Goal: Task Accomplishment & Management: Complete application form

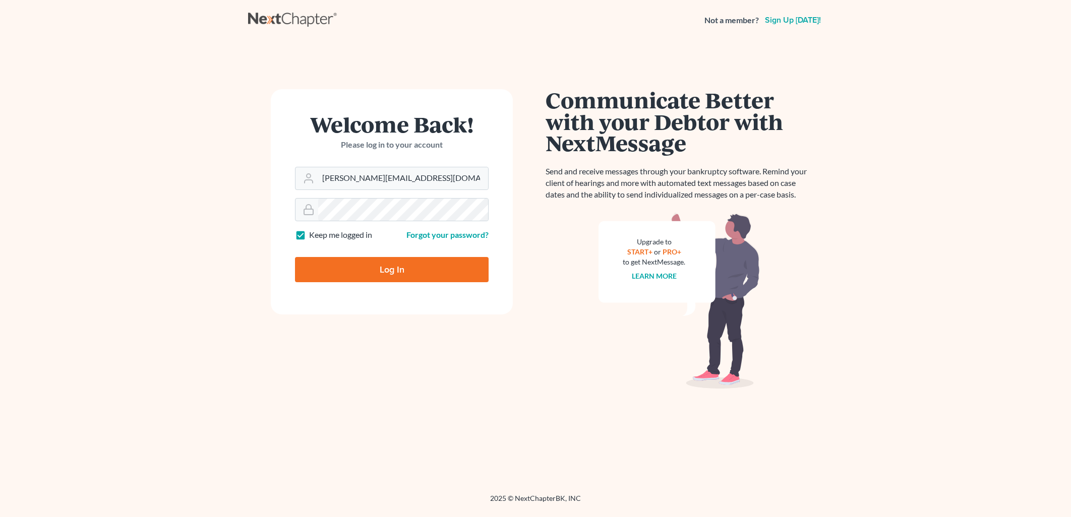
type input "Thinking..."
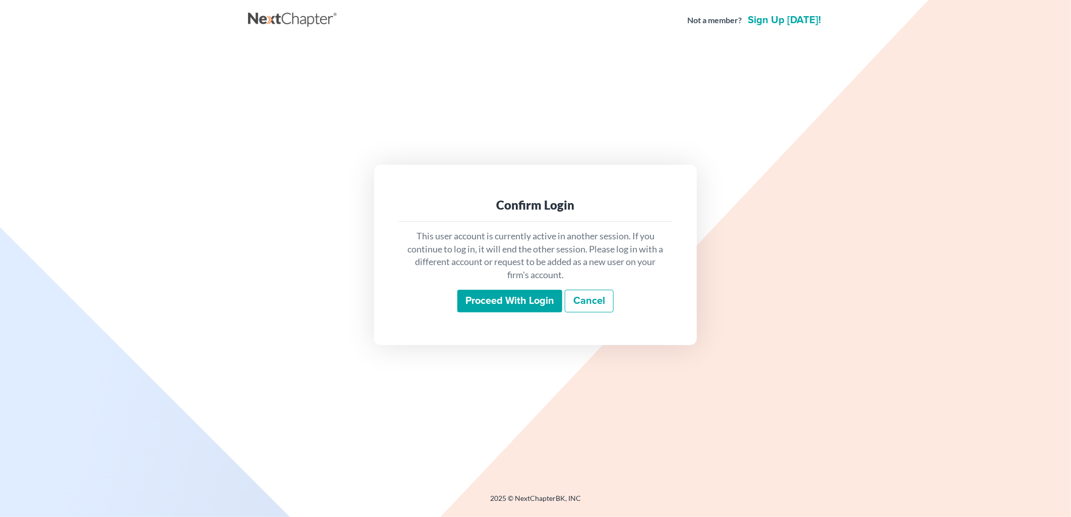
click at [535, 291] on input "Proceed with login" at bounding box center [509, 301] width 105 height 23
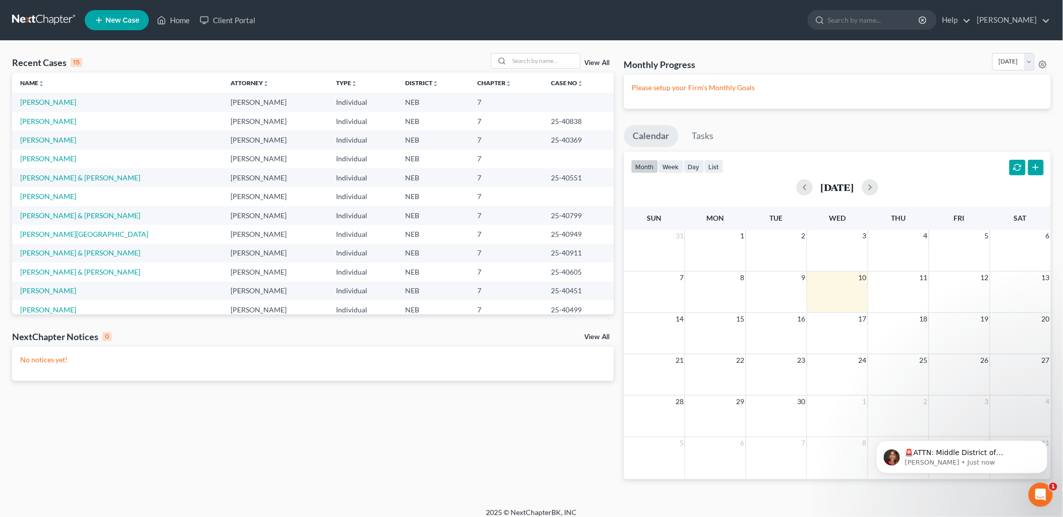
click at [599, 61] on link "View All" at bounding box center [597, 63] width 25 height 7
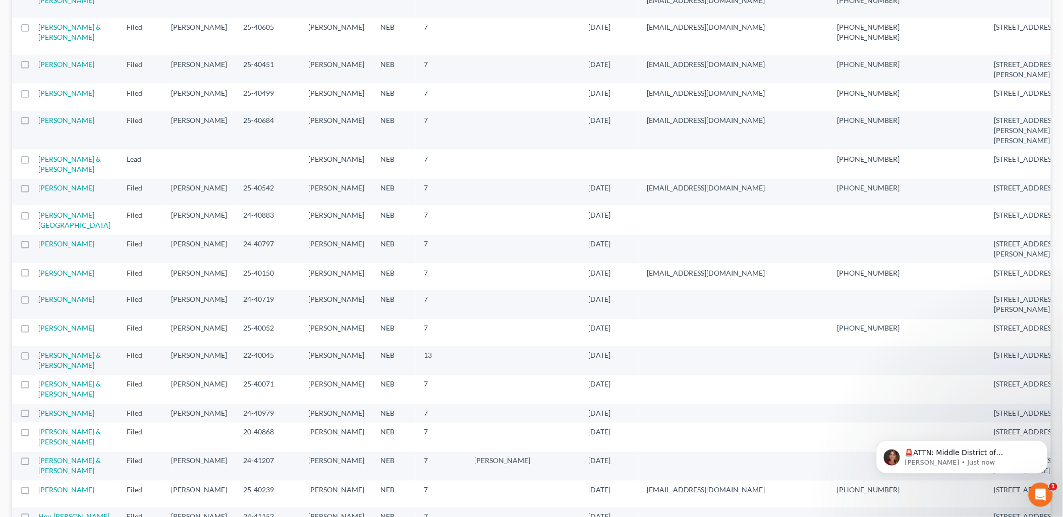
scroll to position [448, 0]
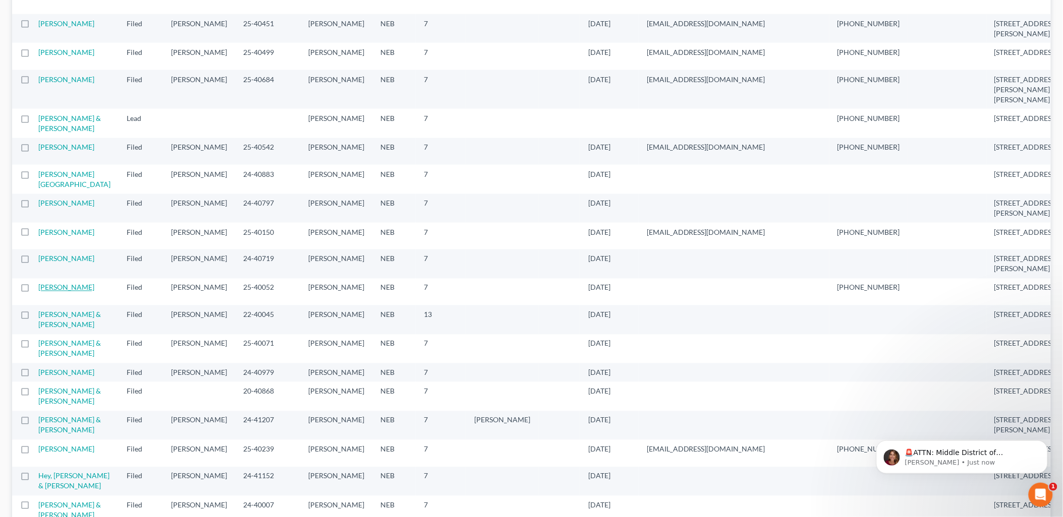
click at [59, 291] on link "Bronson, Jodi" at bounding box center [66, 287] width 56 height 9
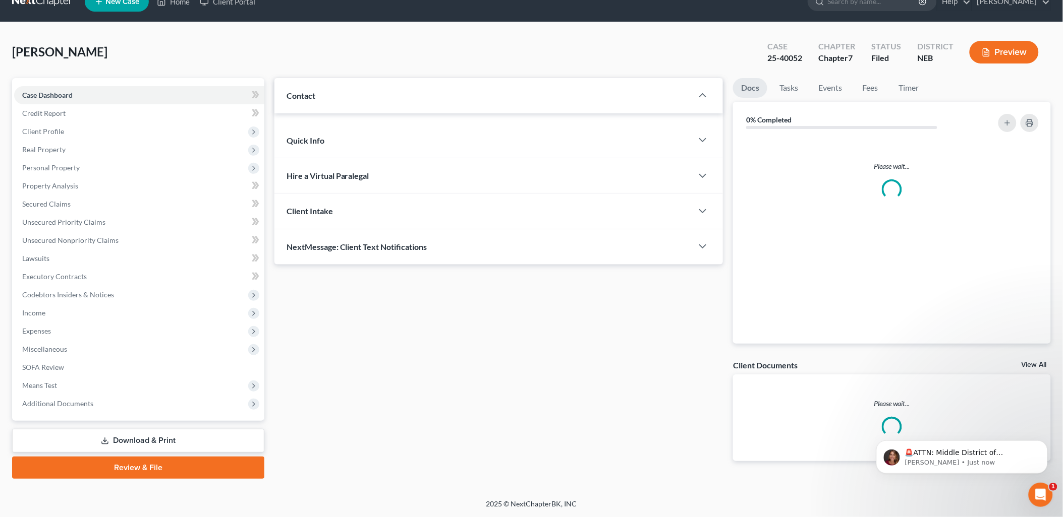
scroll to position [17, 0]
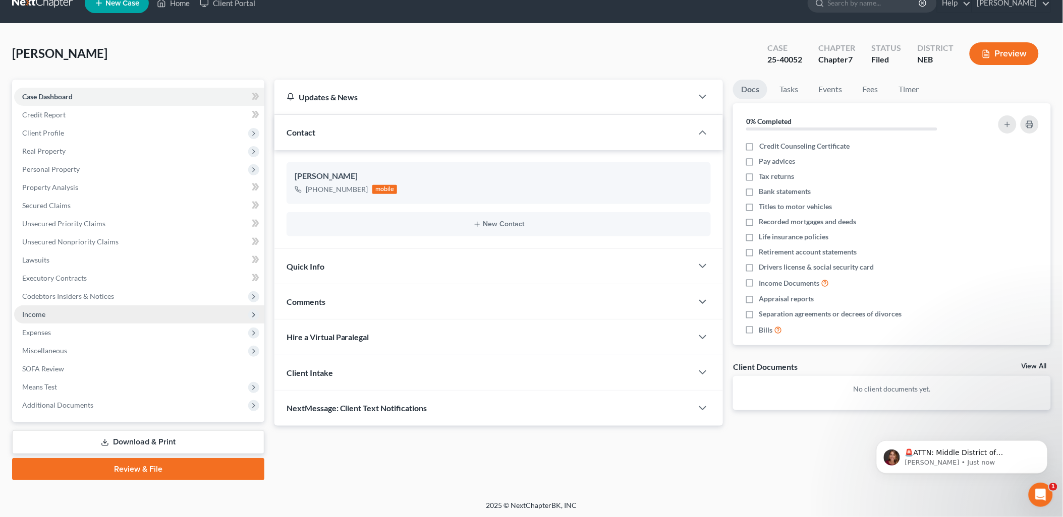
click at [41, 314] on span "Income" at bounding box center [33, 314] width 23 height 9
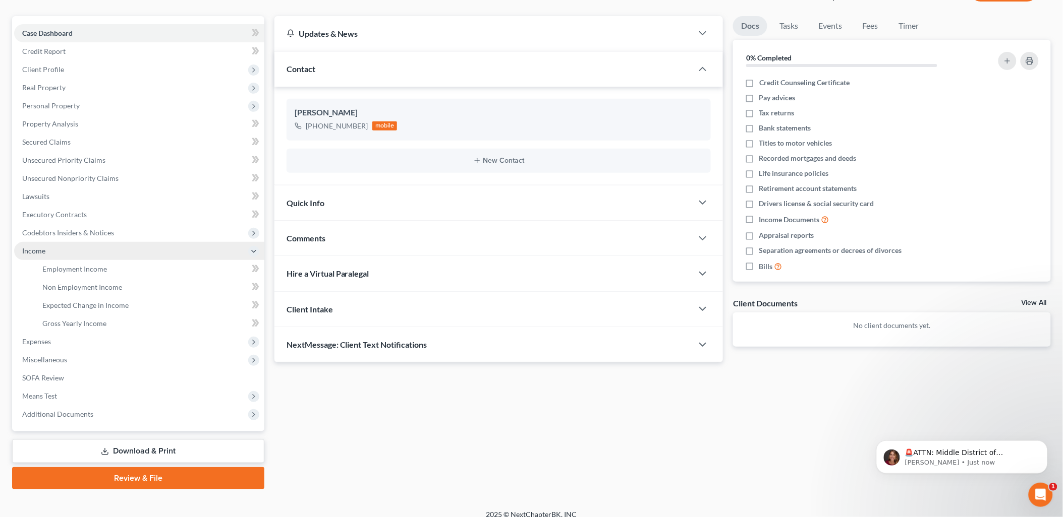
scroll to position [89, 0]
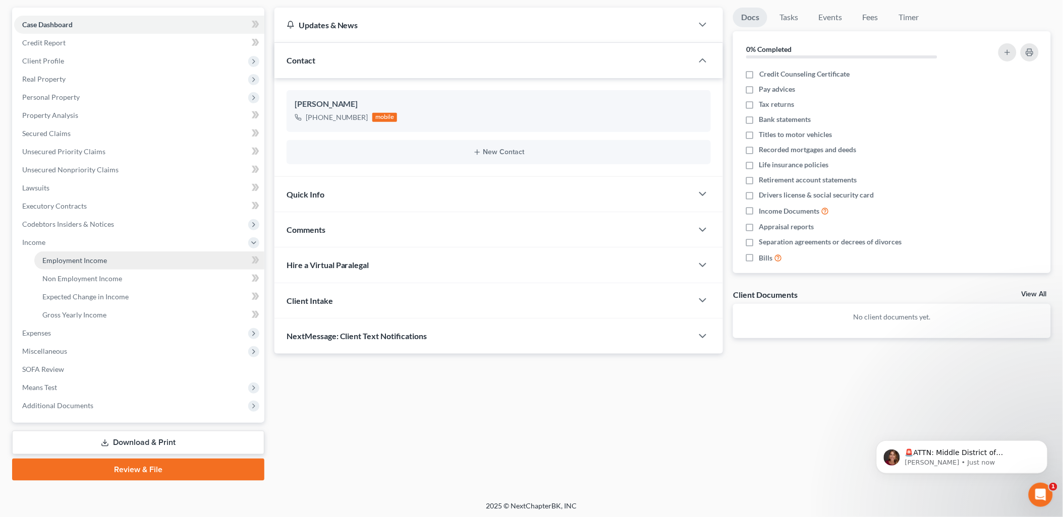
click at [77, 254] on link "Employment Income" at bounding box center [149, 261] width 230 height 18
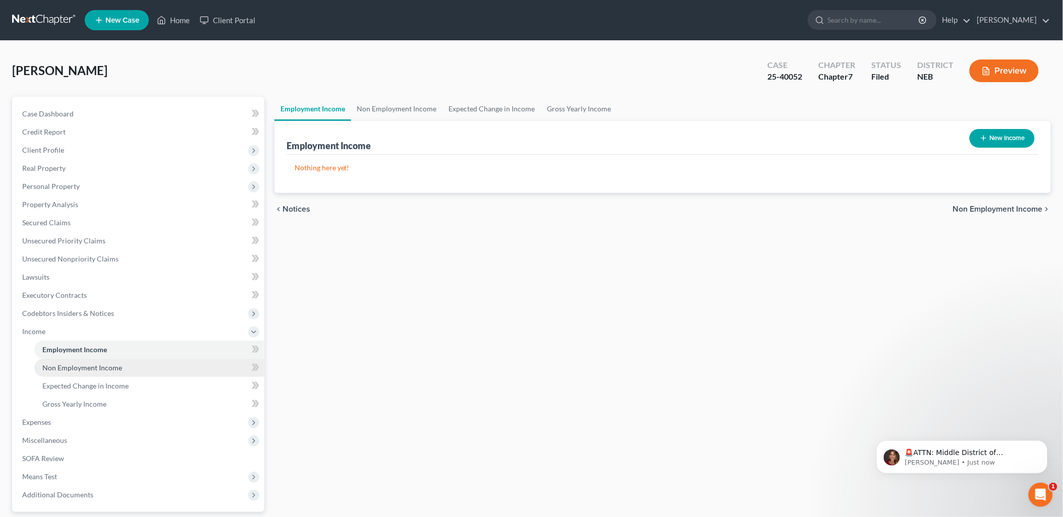
click at [109, 370] on span "Non Employment Income" at bounding box center [82, 368] width 80 height 9
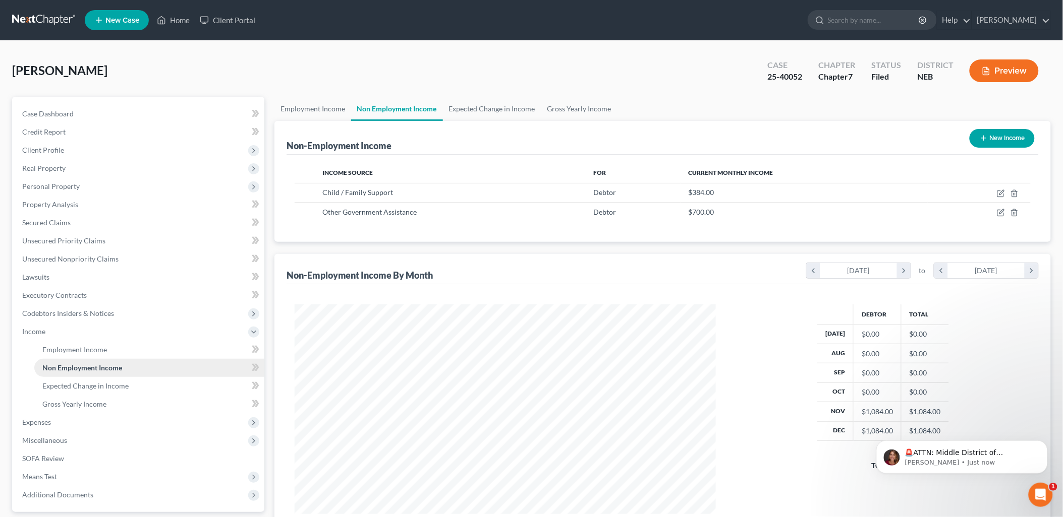
scroll to position [210, 441]
click at [172, 26] on link "Home" at bounding box center [173, 20] width 43 height 18
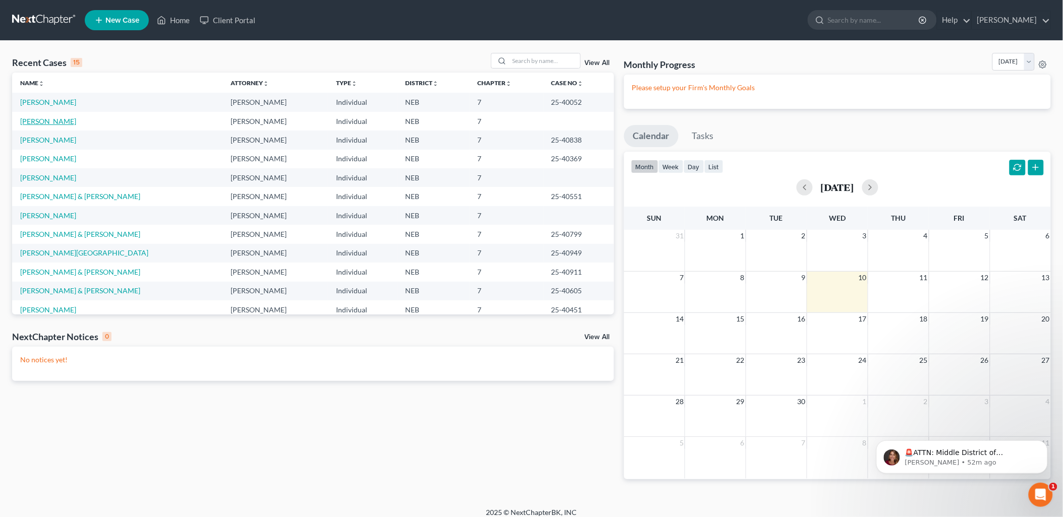
click at [46, 117] on link "Kossick, Jaden" at bounding box center [48, 121] width 56 height 9
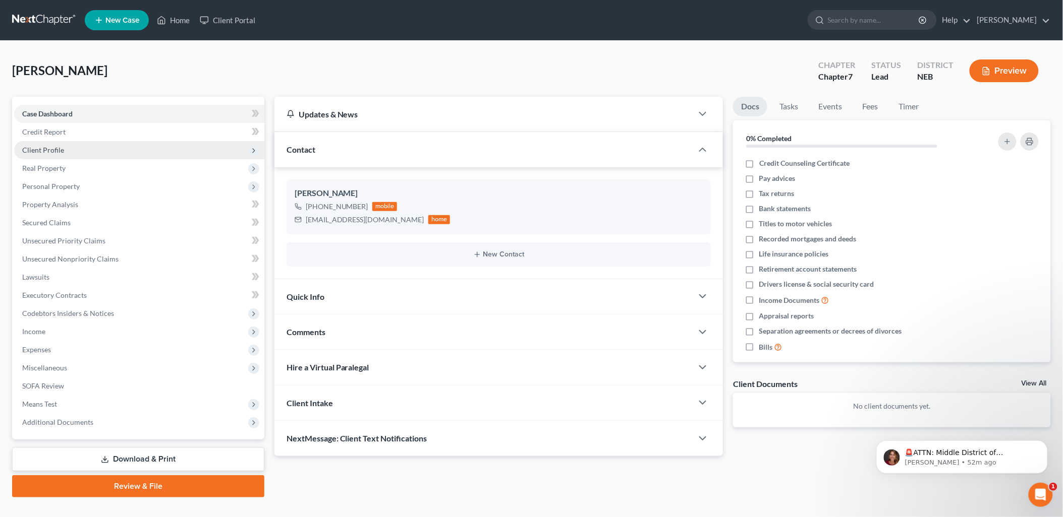
click at [59, 150] on span "Client Profile" at bounding box center [43, 150] width 42 height 9
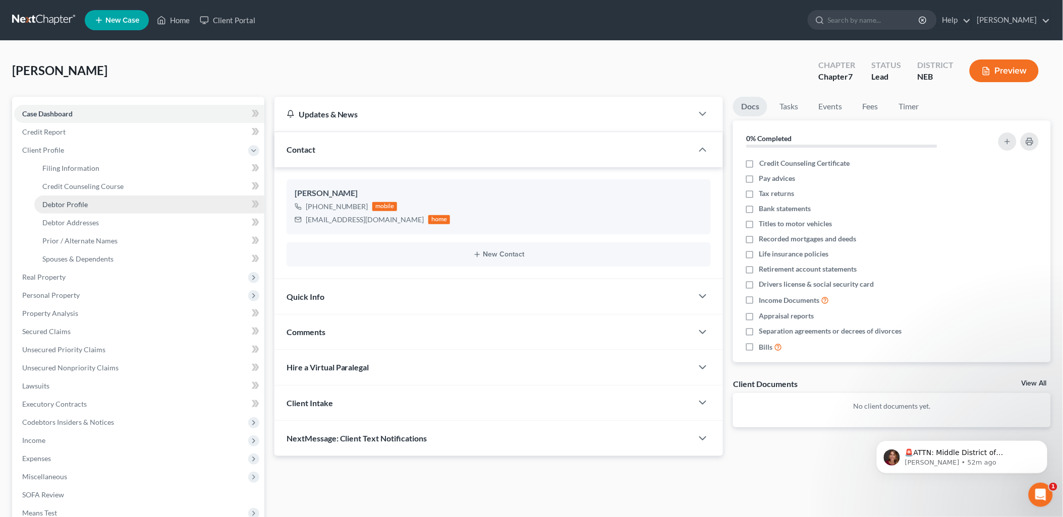
click at [59, 202] on span "Debtor Profile" at bounding box center [64, 204] width 45 height 9
select select "0"
select select "1"
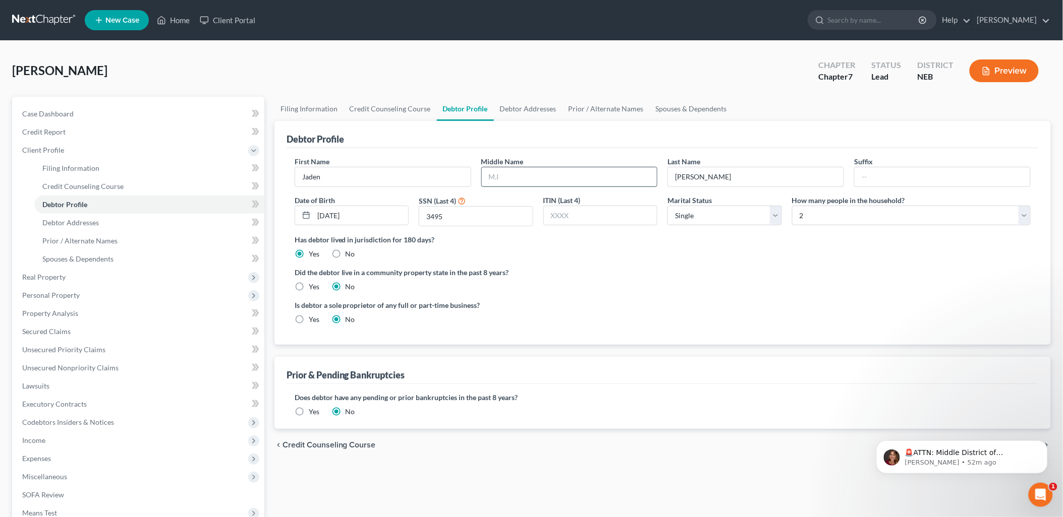
click at [532, 179] on input "text" at bounding box center [570, 176] width 176 height 19
type input "Jean"
click at [251, 152] on icon at bounding box center [254, 151] width 8 height 8
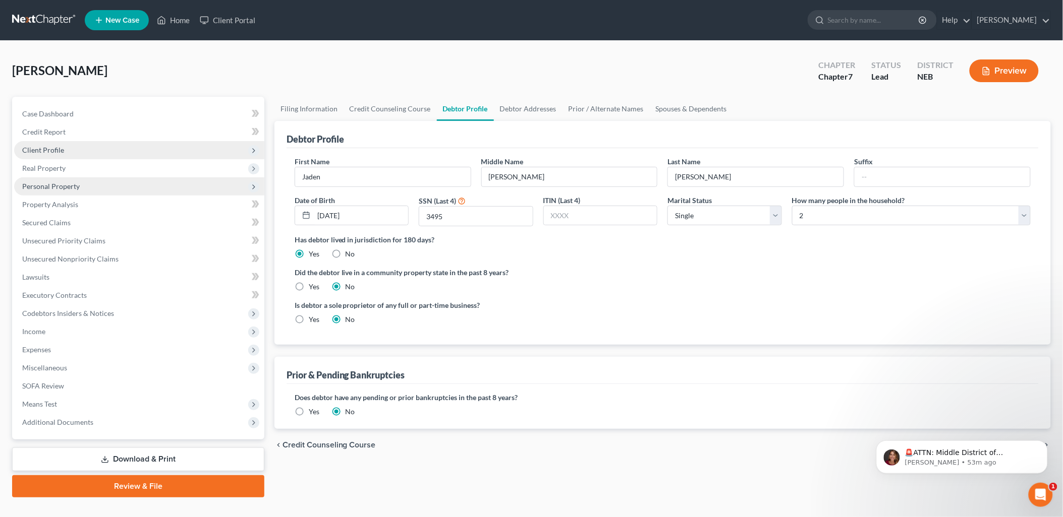
click at [42, 184] on span "Personal Property" at bounding box center [50, 186] width 57 height 9
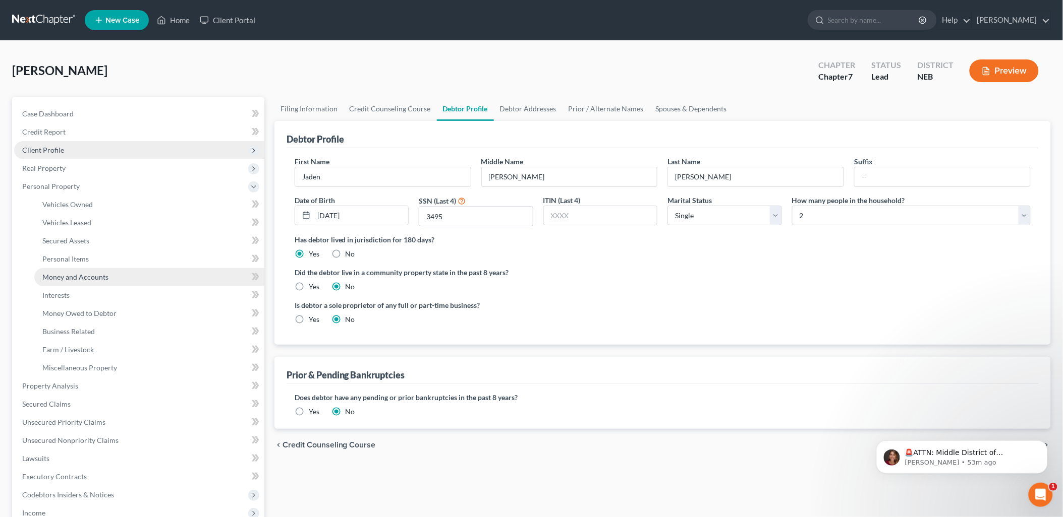
click at [87, 274] on span "Money and Accounts" at bounding box center [75, 277] width 66 height 9
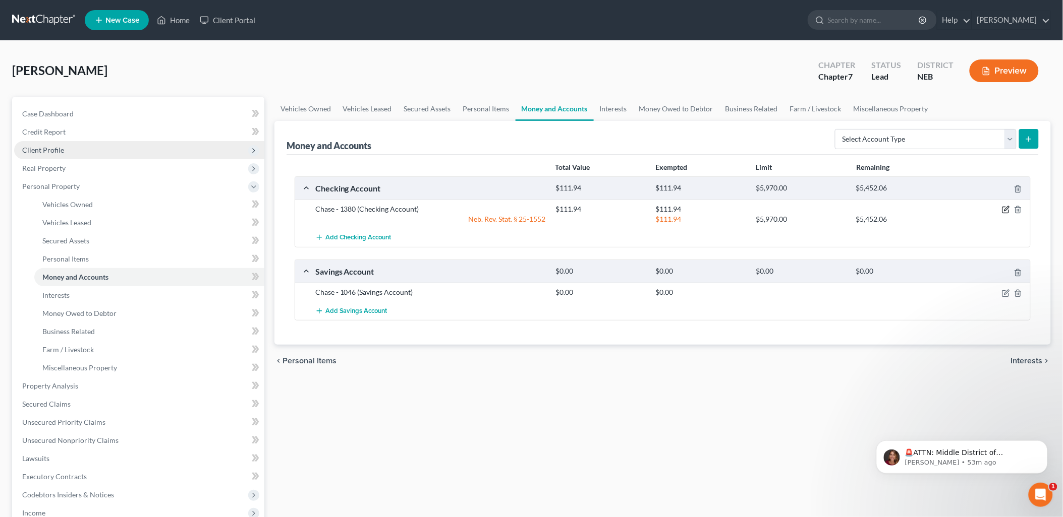
click at [1003, 209] on icon "button" at bounding box center [1006, 210] width 8 height 8
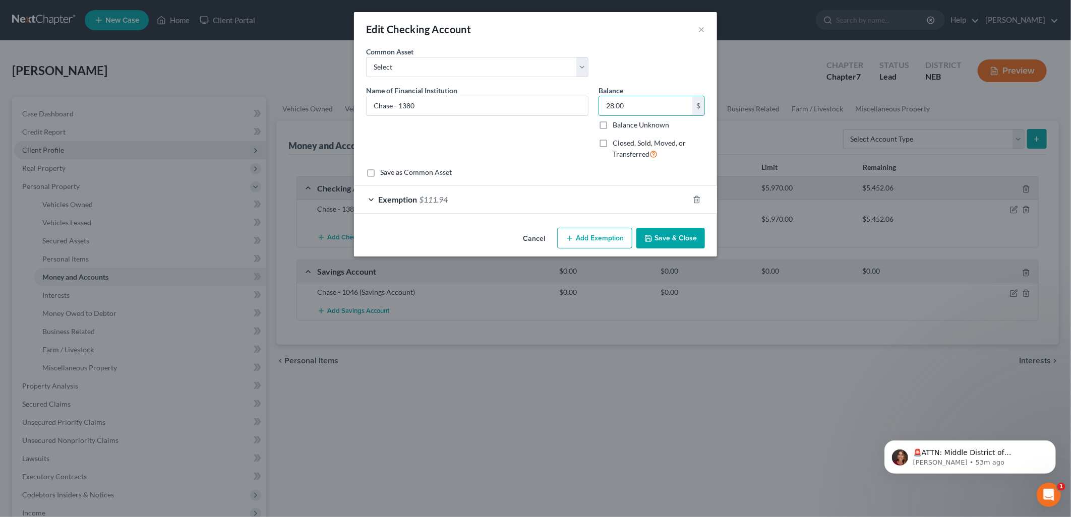
type input "28.00"
click at [576, 169] on div "Save as Common Asset" at bounding box center [535, 172] width 339 height 10
click at [406, 202] on span "Exemption" at bounding box center [397, 200] width 39 height 10
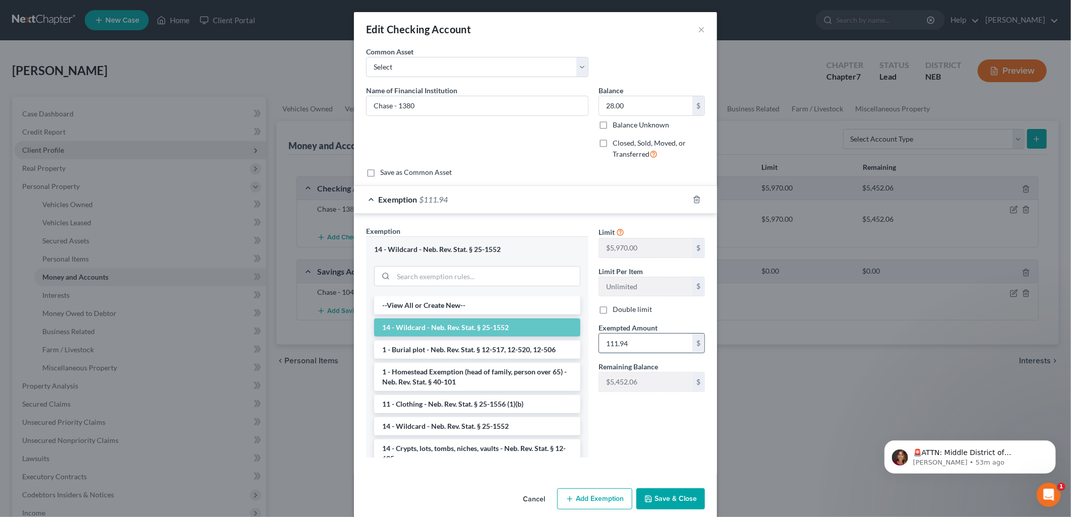
click at [646, 352] on input "111.94" at bounding box center [645, 343] width 93 height 19
type input "28.00"
click at [679, 500] on button "Save & Close" at bounding box center [671, 499] width 69 height 21
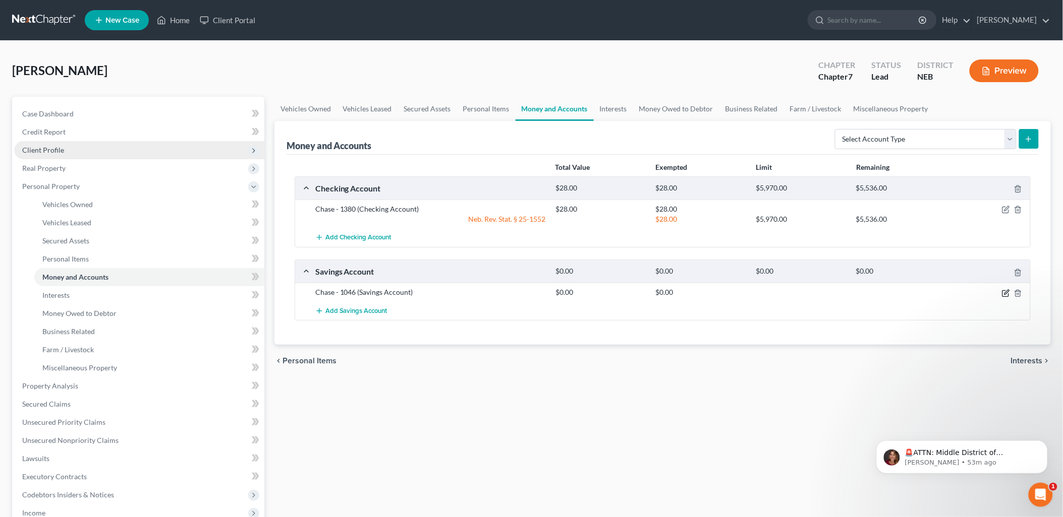
click at [1005, 293] on icon "button" at bounding box center [1006, 292] width 5 height 5
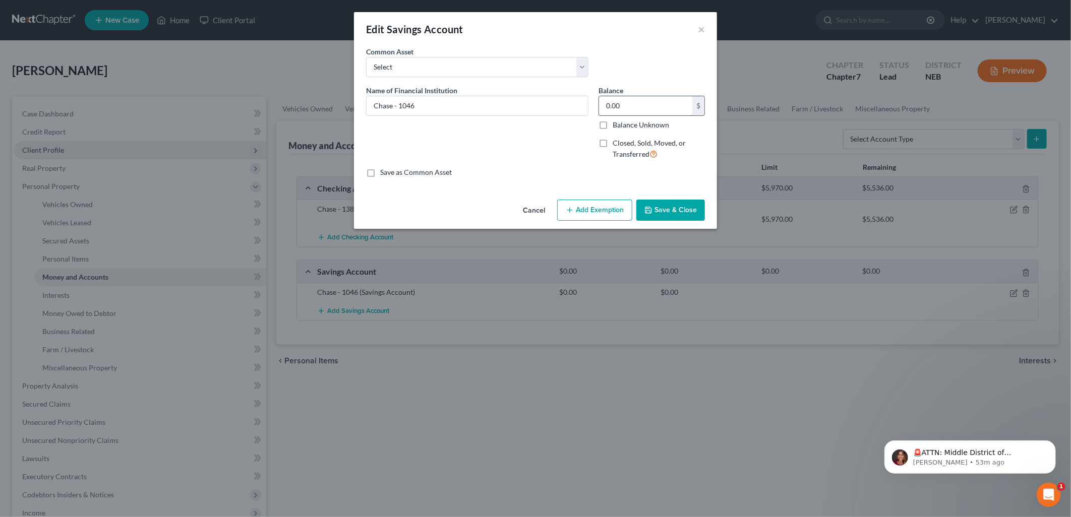
click at [658, 107] on input "0.00" at bounding box center [645, 105] width 93 height 19
type input "460.00"
click at [583, 209] on button "Add Exemption" at bounding box center [594, 210] width 75 height 21
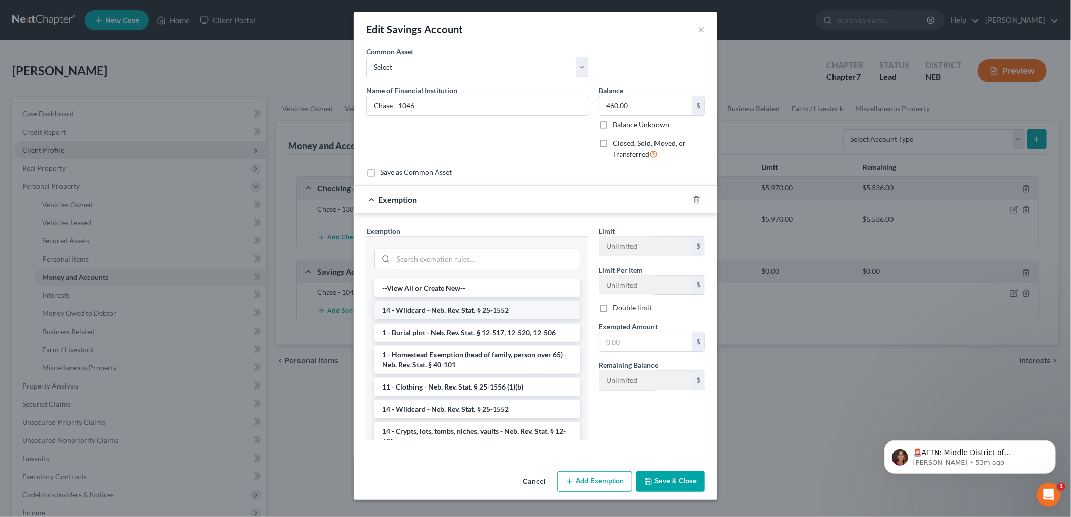
click at [424, 311] on li "14 - Wildcard - Neb. Rev. Stat. § 25-1552" at bounding box center [477, 311] width 206 height 18
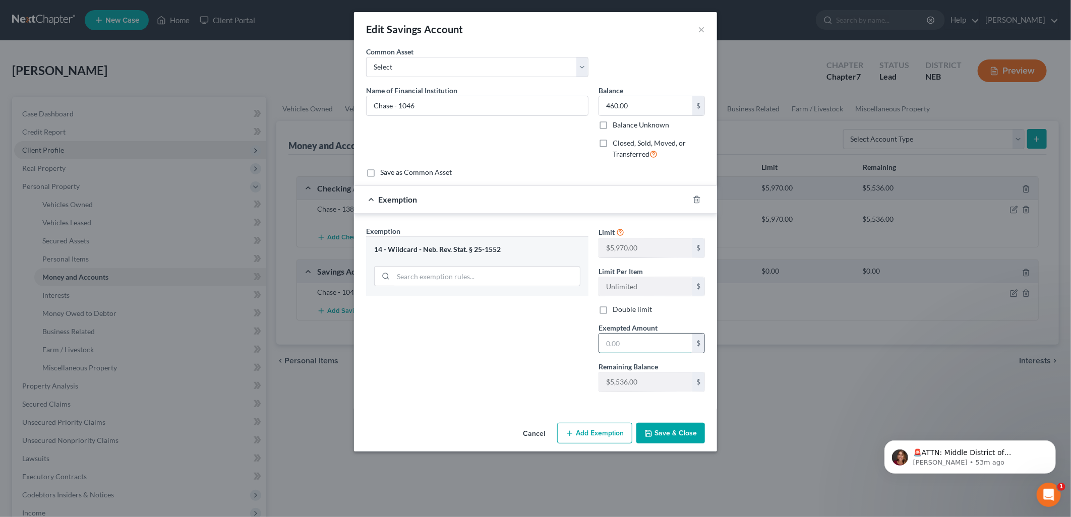
click at [617, 341] on input "text" at bounding box center [645, 343] width 93 height 19
type input "460.00"
click at [656, 440] on button "Save & Close" at bounding box center [671, 433] width 69 height 21
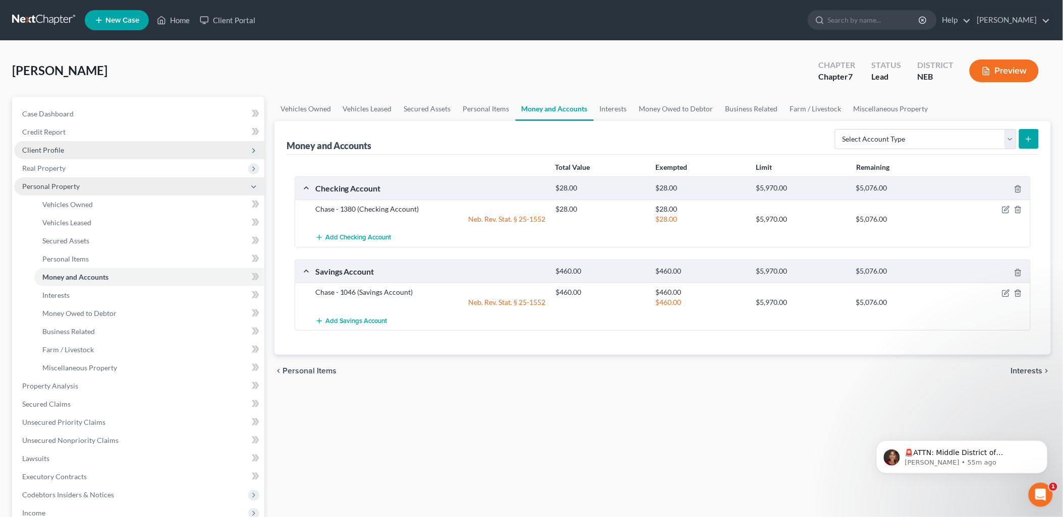
click at [254, 187] on polyline at bounding box center [254, 187] width 4 height 2
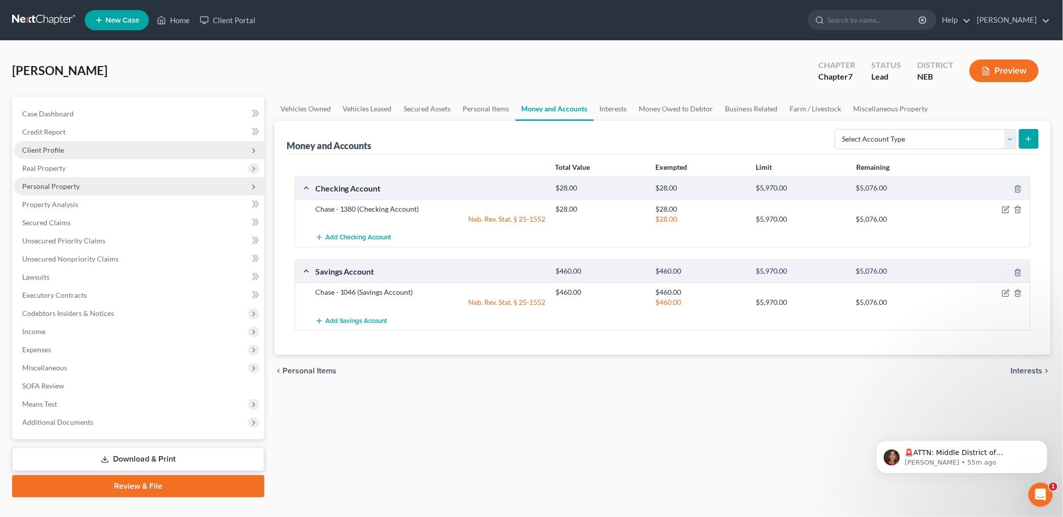
click at [56, 148] on span "Client Profile" at bounding box center [43, 150] width 42 height 9
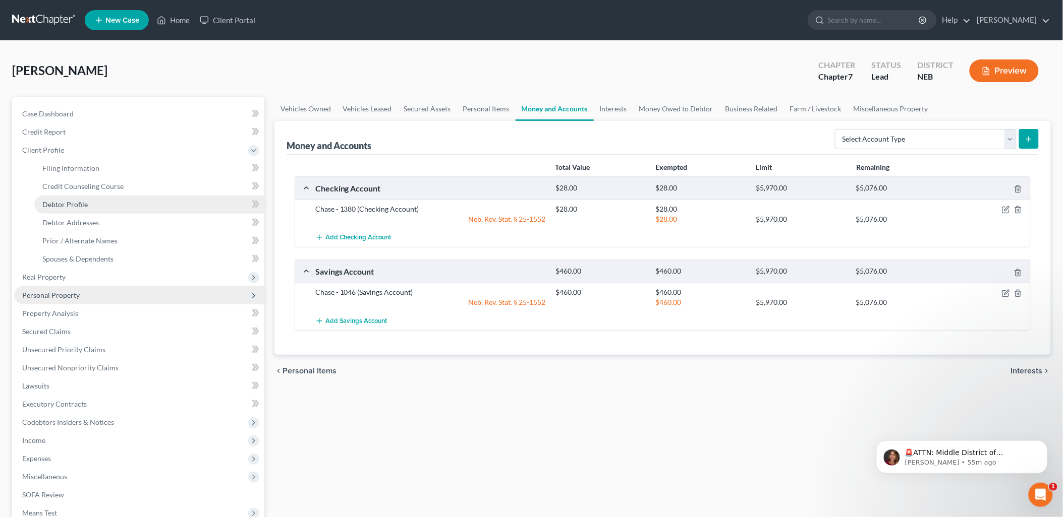
click at [67, 197] on link "Debtor Profile" at bounding box center [149, 205] width 230 height 18
select select "0"
select select "1"
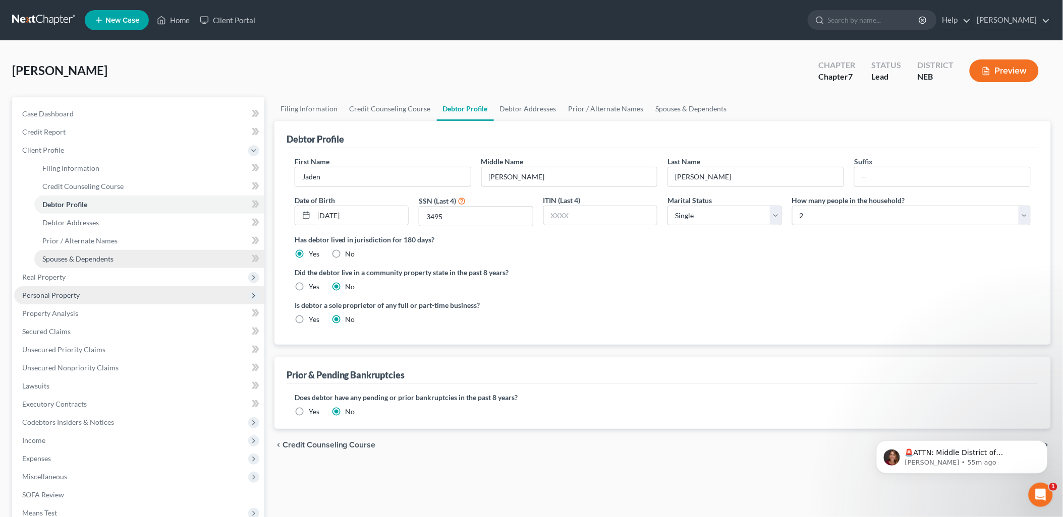
click at [79, 258] on span "Spouses & Dependents" at bounding box center [77, 259] width 71 height 9
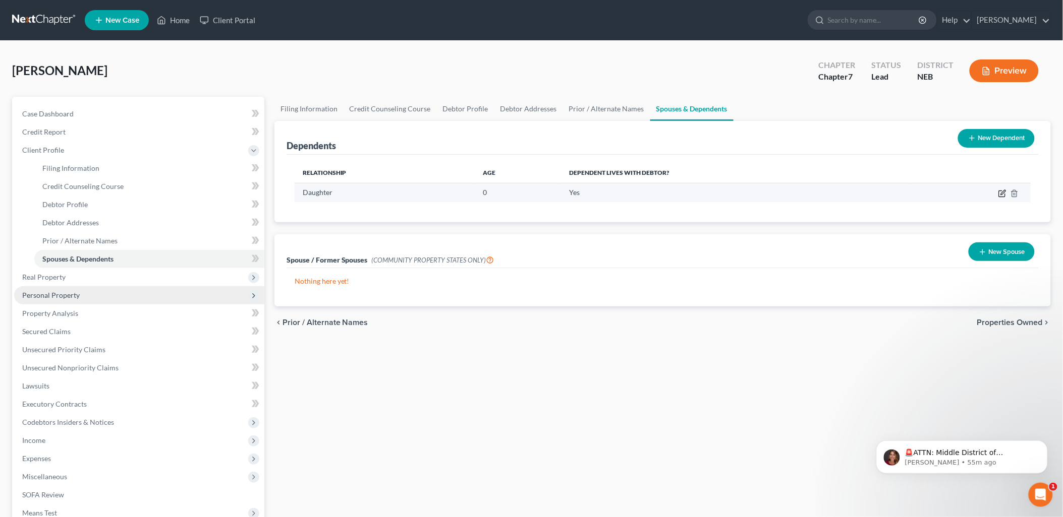
click at [999, 194] on icon "button" at bounding box center [1002, 194] width 6 height 6
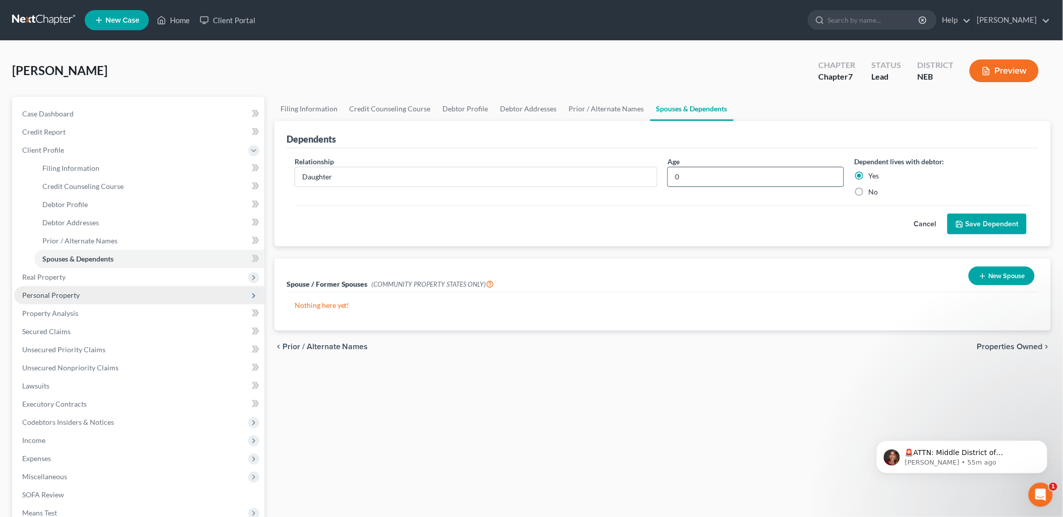
click at [747, 179] on input "0" at bounding box center [756, 176] width 176 height 19
type input "6 months"
click at [791, 239] on div "Relationship * Daughter Age 6 months Dependent lives with debtor: Yes No Cancel…" at bounding box center [662, 197] width 752 height 99
click at [954, 222] on button "Save Dependent" at bounding box center [986, 224] width 79 height 21
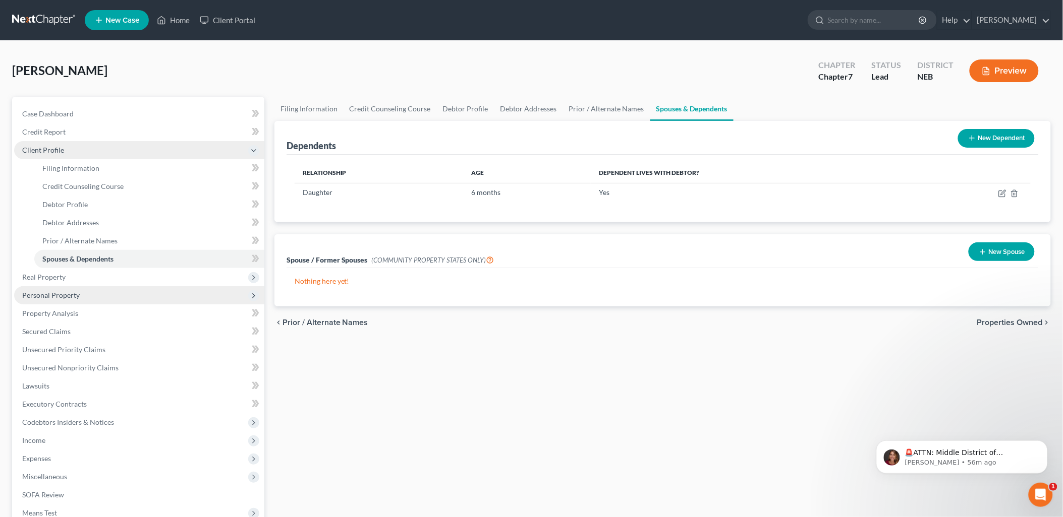
click at [254, 152] on icon at bounding box center [254, 151] width 8 height 8
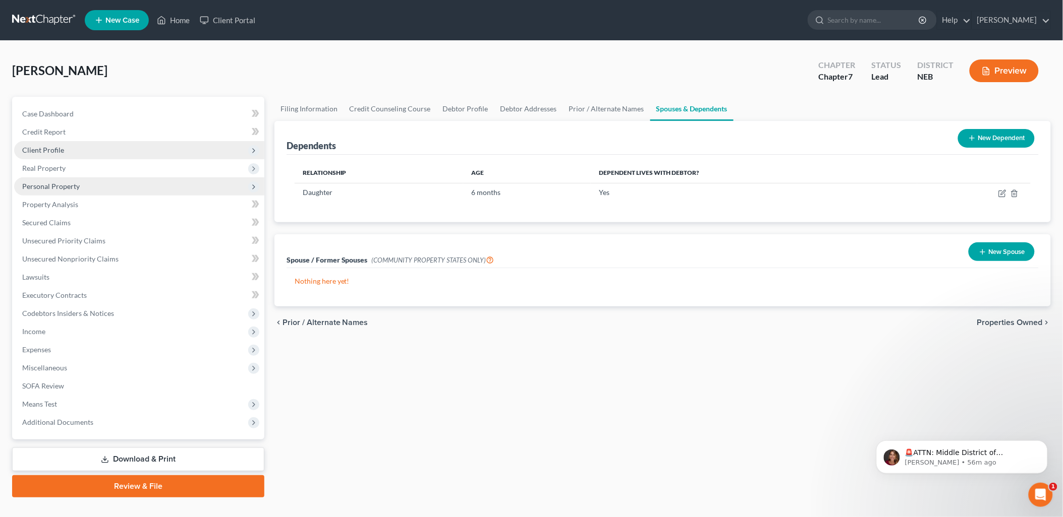
click at [50, 147] on span "Client Profile" at bounding box center [43, 150] width 42 height 9
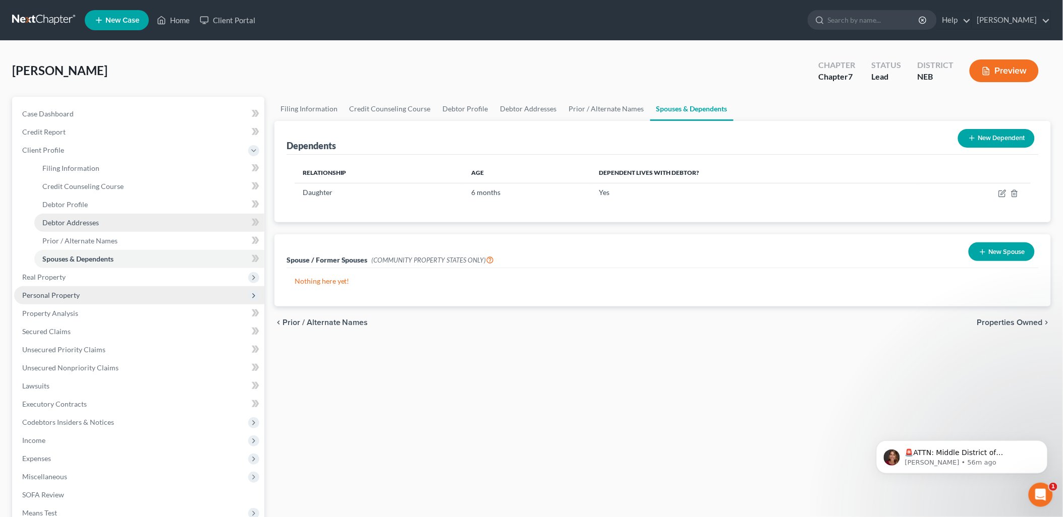
click at [55, 224] on span "Debtor Addresses" at bounding box center [70, 222] width 56 height 9
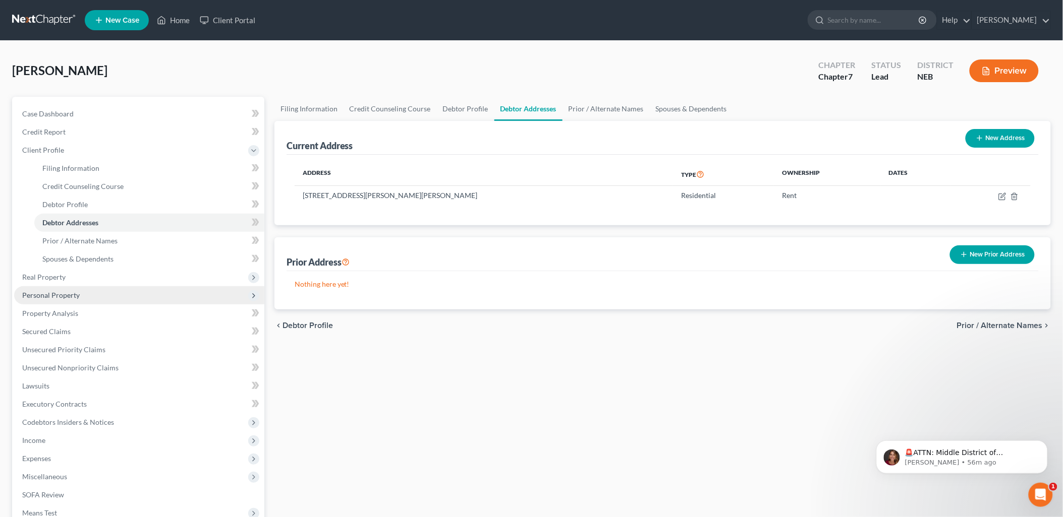
click at [981, 254] on button "New Prior Address" at bounding box center [992, 255] width 85 height 19
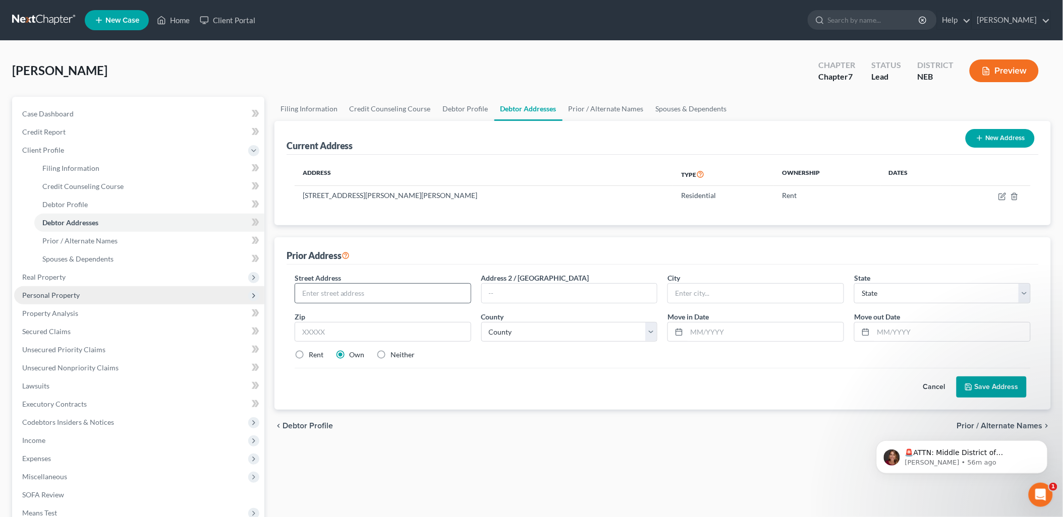
click at [406, 283] on div at bounding box center [383, 293] width 177 height 20
click at [404, 295] on input "text" at bounding box center [383, 293] width 176 height 19
type input "54949 Lake Crest Way"
type input "Apt. 30"
type input "Sacramento"
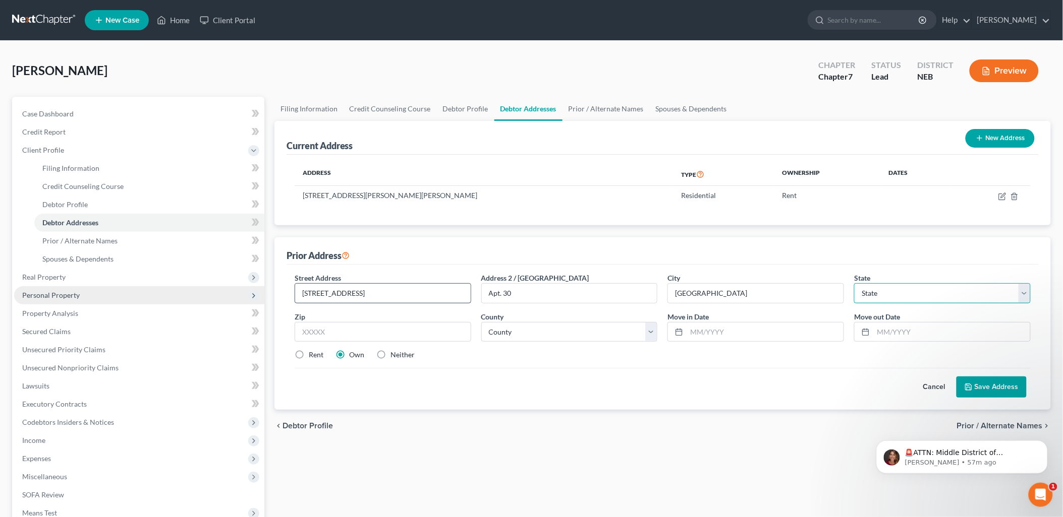
select select "4"
type input "95638"
drag, startPoint x: 707, startPoint y: 291, endPoint x: 661, endPoint y: 290, distance: 45.9
click at [661, 290] on div "Street Address * 54949 Lake Crest Way Address 2 / PO Box Apt. 30 City * Herald …" at bounding box center [663, 321] width 746 height 96
type input "S"
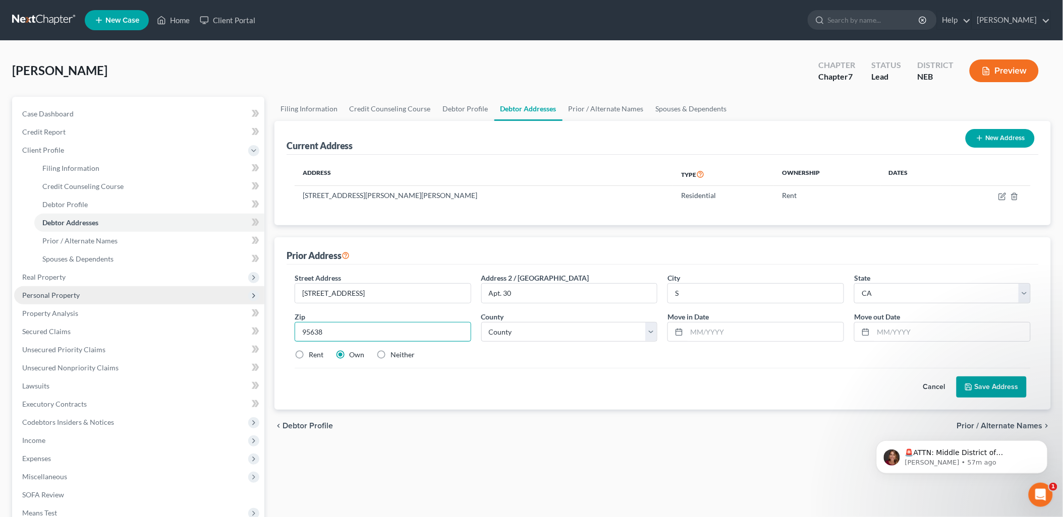
drag, startPoint x: 355, startPoint y: 334, endPoint x: 299, endPoint y: 326, distance: 56.1
click at [299, 326] on input "95638" at bounding box center [383, 332] width 177 height 20
type input "95822"
type input "Sacramento"
click at [724, 298] on input "Sacramento" at bounding box center [756, 293] width 176 height 19
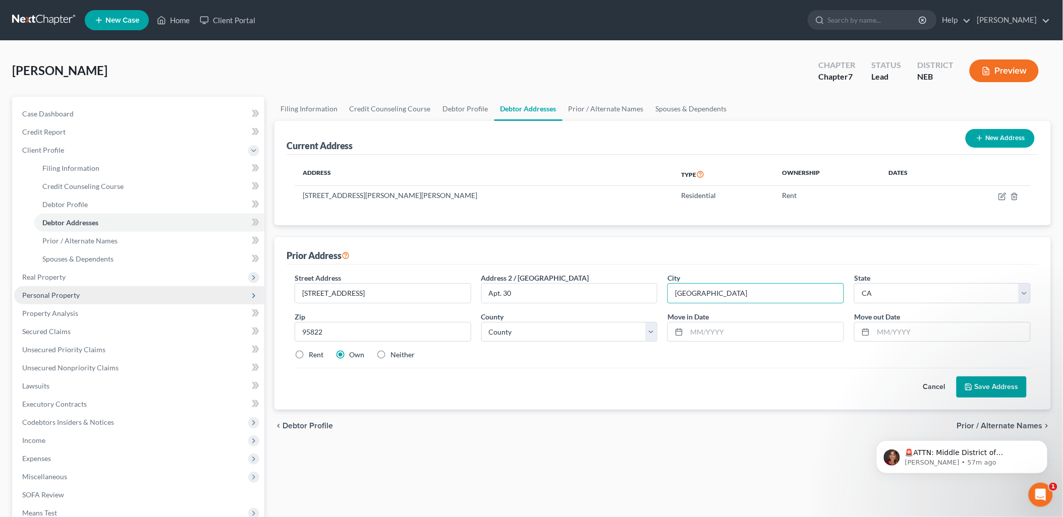
click at [600, 376] on div "Cancel Save Address" at bounding box center [663, 383] width 736 height 30
click at [612, 335] on select "County Alameda County Alpine County Amador County Butte County Calaveras County…" at bounding box center [569, 332] width 177 height 20
select select "33"
click at [481, 322] on select "County Alameda County Alpine County Amador County Butte County Calaveras County…" at bounding box center [569, 332] width 177 height 20
click at [631, 379] on div "Cancel Save Address" at bounding box center [663, 383] width 736 height 30
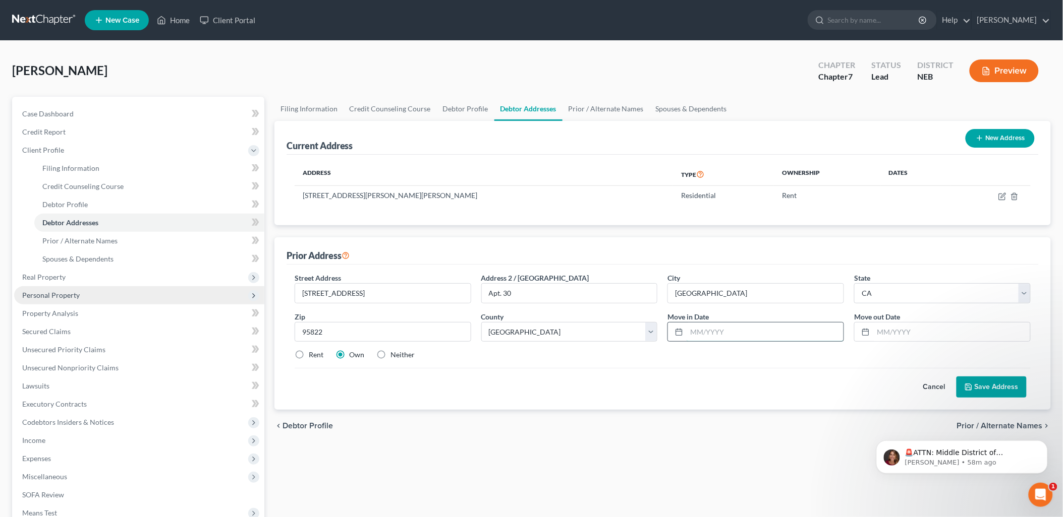
click at [707, 339] on input "text" at bounding box center [764, 332] width 157 height 19
click at [632, 377] on div "Cancel Save Address" at bounding box center [663, 383] width 736 height 30
drag, startPoint x: 698, startPoint y: 331, endPoint x: 707, endPoint y: 329, distance: 8.8
click at [698, 331] on input "text" at bounding box center [764, 332] width 157 height 19
type input "05/2024"
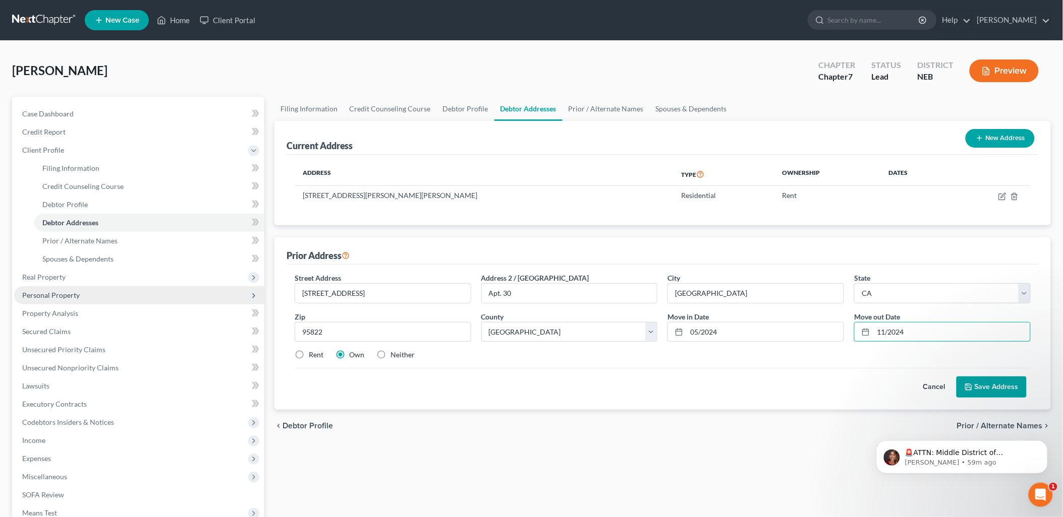
type input "11/2024"
click at [964, 389] on button "Save Address" at bounding box center [991, 387] width 70 height 21
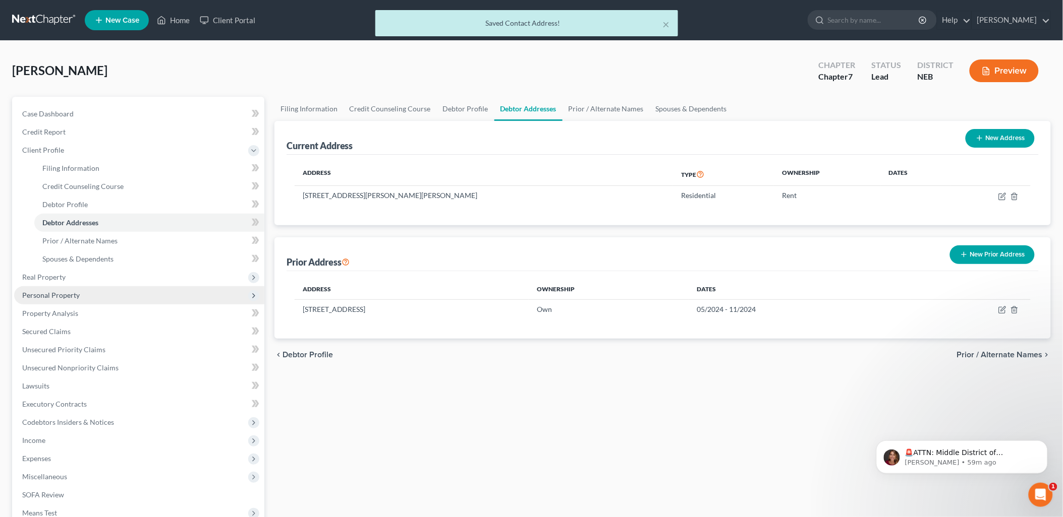
click at [991, 255] on button "New Prior Address" at bounding box center [992, 255] width 85 height 19
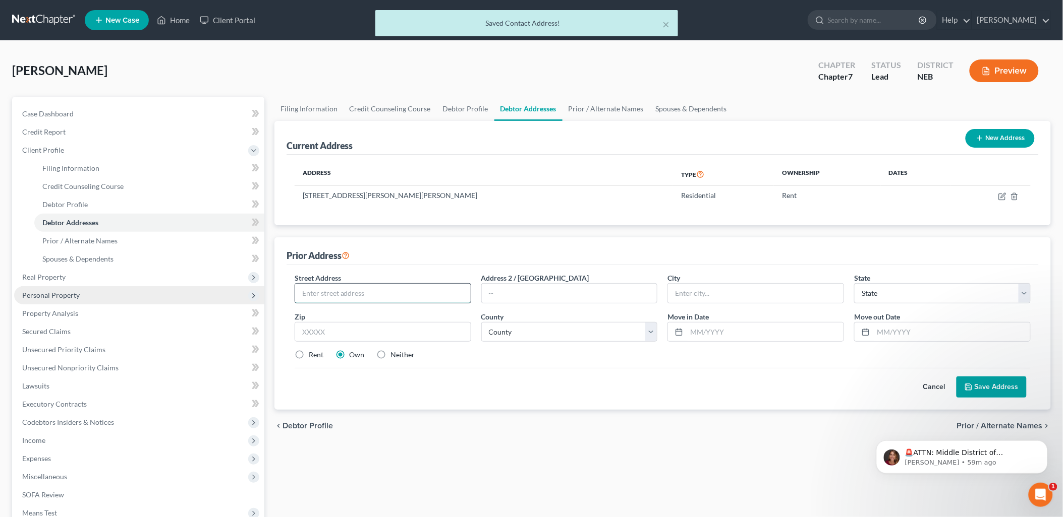
click at [323, 295] on input "text" at bounding box center [383, 293] width 176 height 19
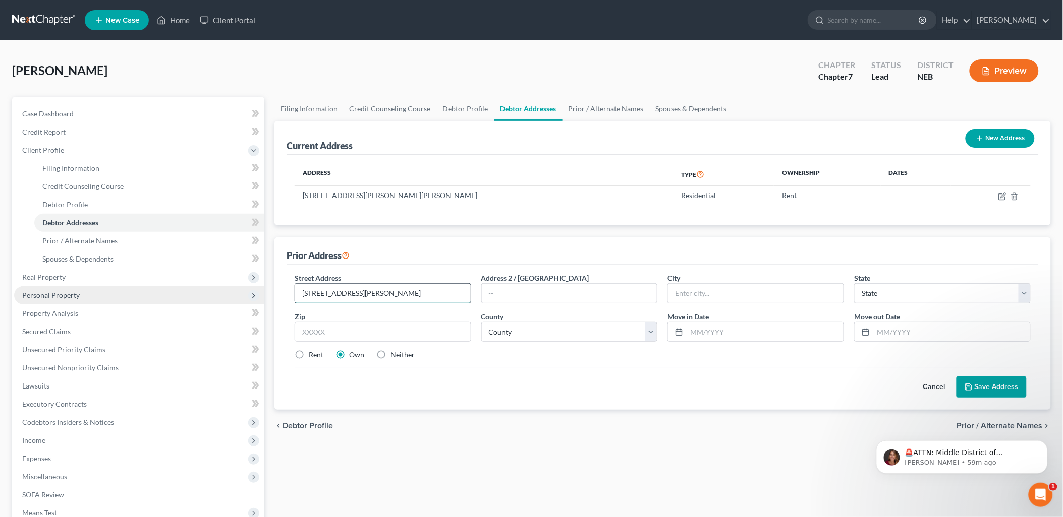
type input "12241 Alta Mesa Road"
type input "Herald"
select select "4"
type input "95640"
type input "Ione"
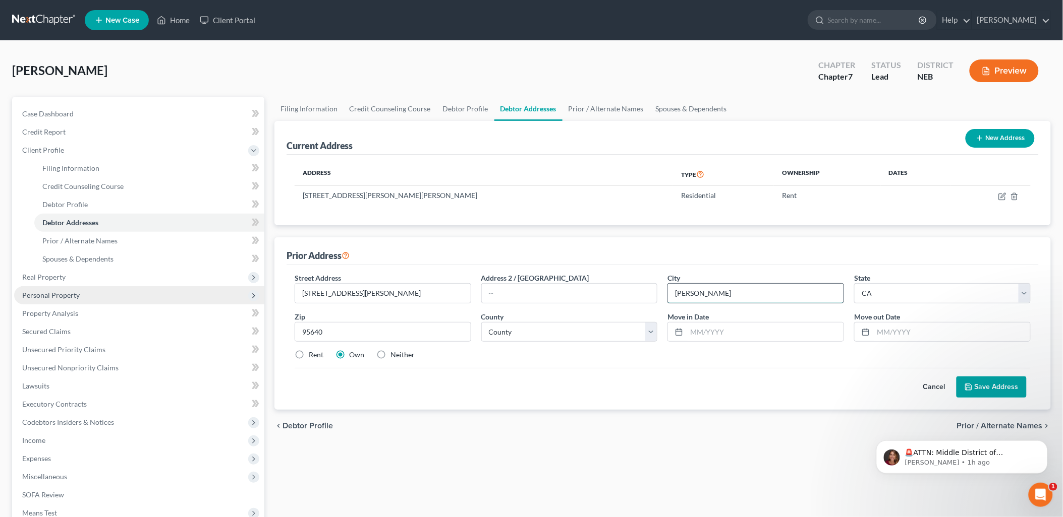
click at [722, 297] on input "Ione" at bounding box center [756, 293] width 176 height 19
drag, startPoint x: 368, startPoint y: 332, endPoint x: 225, endPoint y: 333, distance: 142.7
click at [225, 333] on div "Petition Navigation Case Dashboard Payments Invoices Payments Payments Credit R…" at bounding box center [531, 352] width 1049 height 510
type input "95632"
type input "Galt"
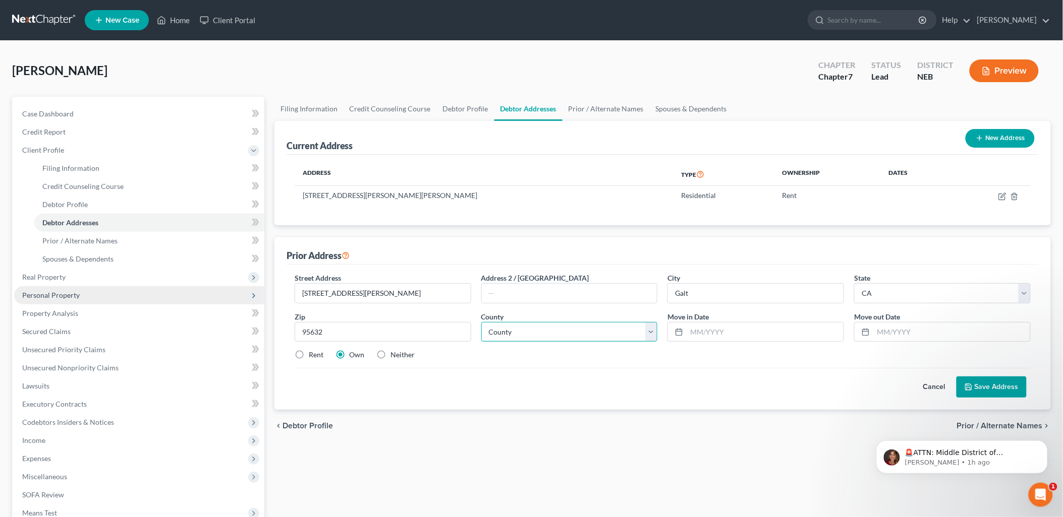
click at [619, 332] on select "County Alameda County Alpine County Amador County Butte County Calaveras County…" at bounding box center [569, 332] width 177 height 20
select select "33"
click at [481, 322] on select "County Alameda County Alpine County Amador County Butte County Calaveras County…" at bounding box center [569, 332] width 177 height 20
click at [718, 327] on input "text" at bounding box center [764, 332] width 157 height 19
type input "05/2023"
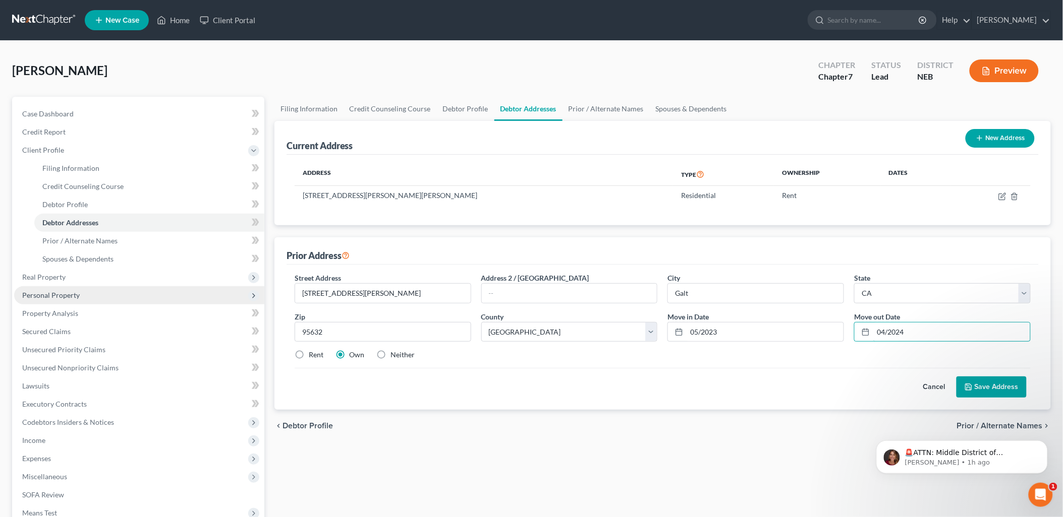
type input "04/2024"
click at [552, 365] on div "Street Address * 12241 Alta Mesa Road Address 2 / PO Box City * Galt State * St…" at bounding box center [663, 321] width 746 height 96
click at [309, 354] on label "Rent" at bounding box center [316, 355] width 15 height 10
click at [313, 354] on input "Rent" at bounding box center [316, 353] width 7 height 7
radio input "true"
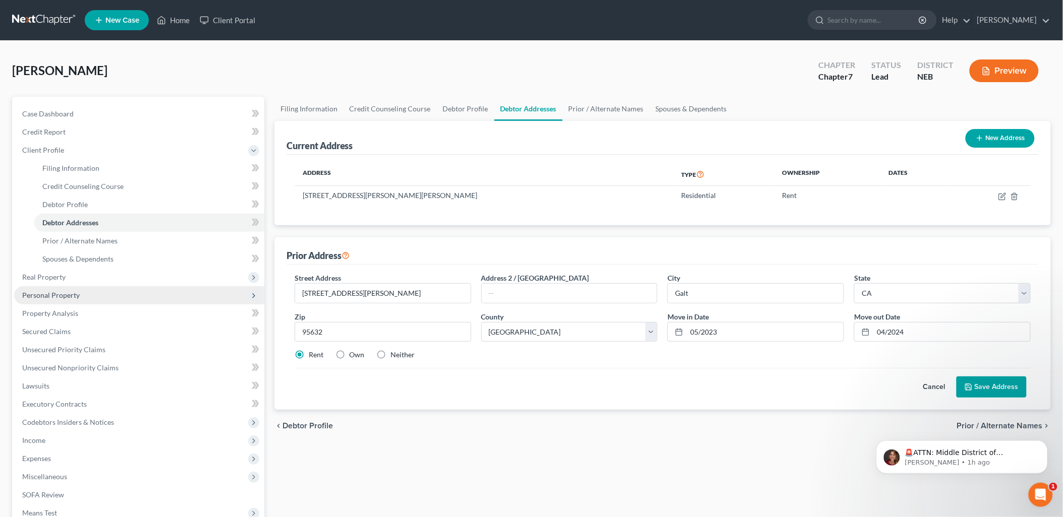
click at [997, 384] on button "Save Address" at bounding box center [991, 387] width 70 height 21
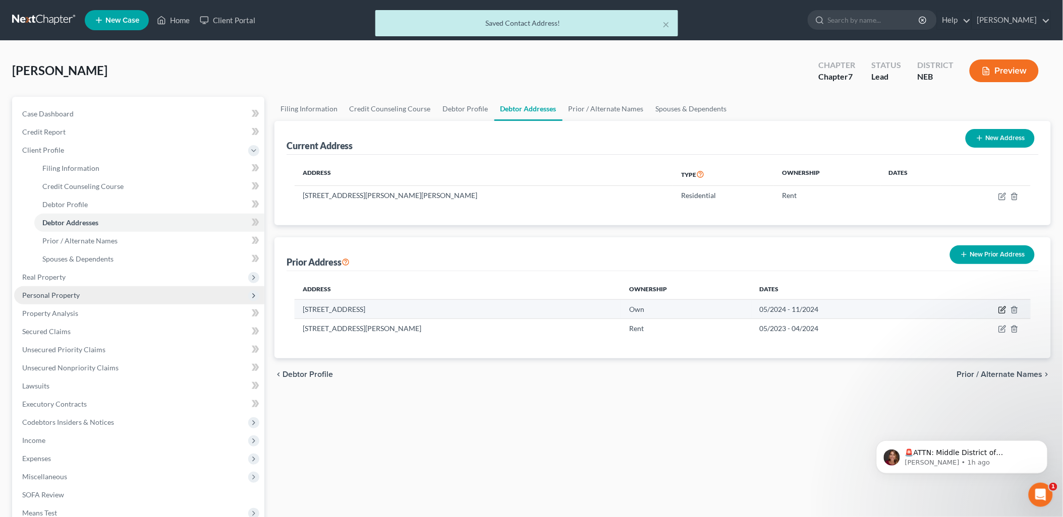
click at [1000, 309] on icon "button" at bounding box center [1002, 310] width 8 height 8
select select "4"
select select "33"
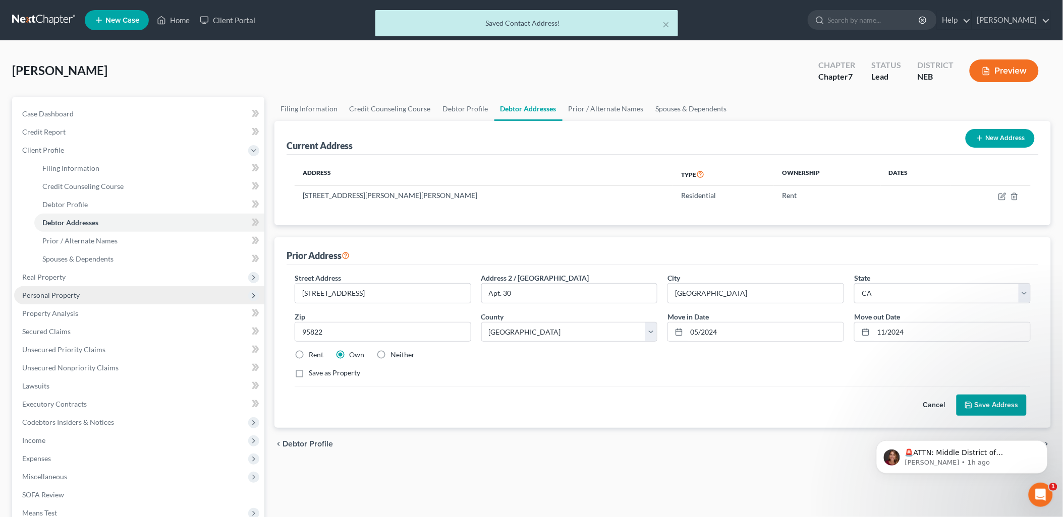
click at [309, 357] on label "Rent" at bounding box center [316, 355] width 15 height 10
click at [313, 357] on input "Rent" at bounding box center [316, 353] width 7 height 7
radio input "true"
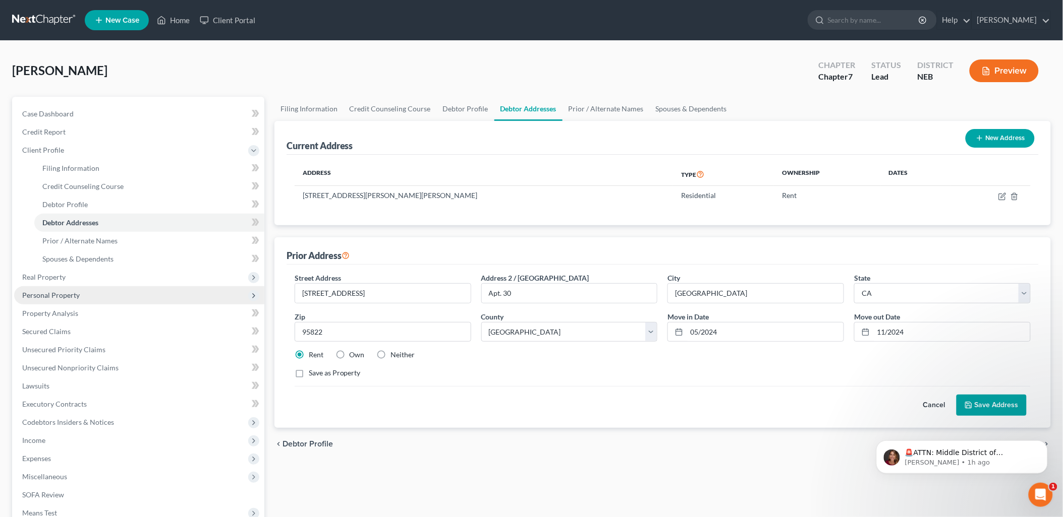
click at [991, 408] on button "Save Address" at bounding box center [991, 405] width 70 height 21
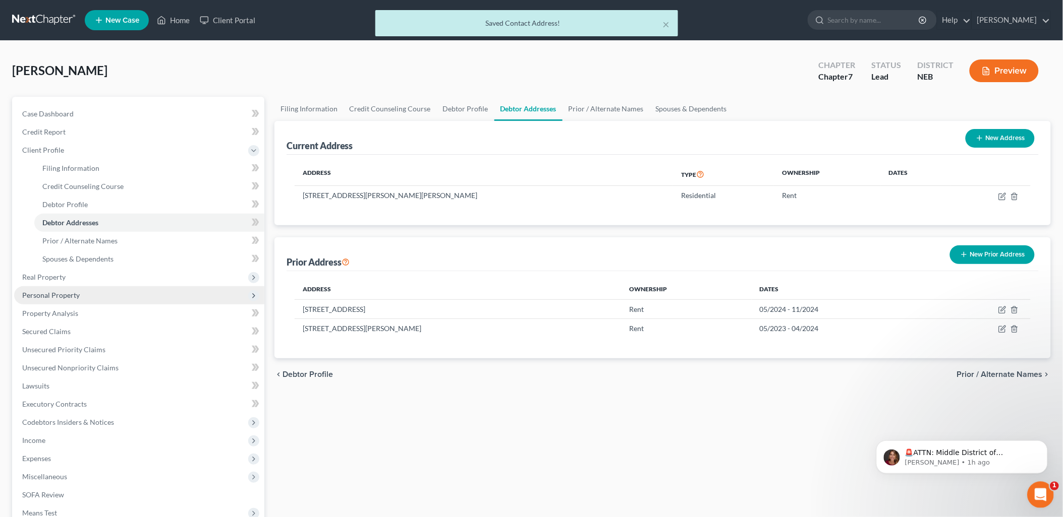
click at [1034, 485] on div "Open Intercom Messenger" at bounding box center [1038, 493] width 33 height 33
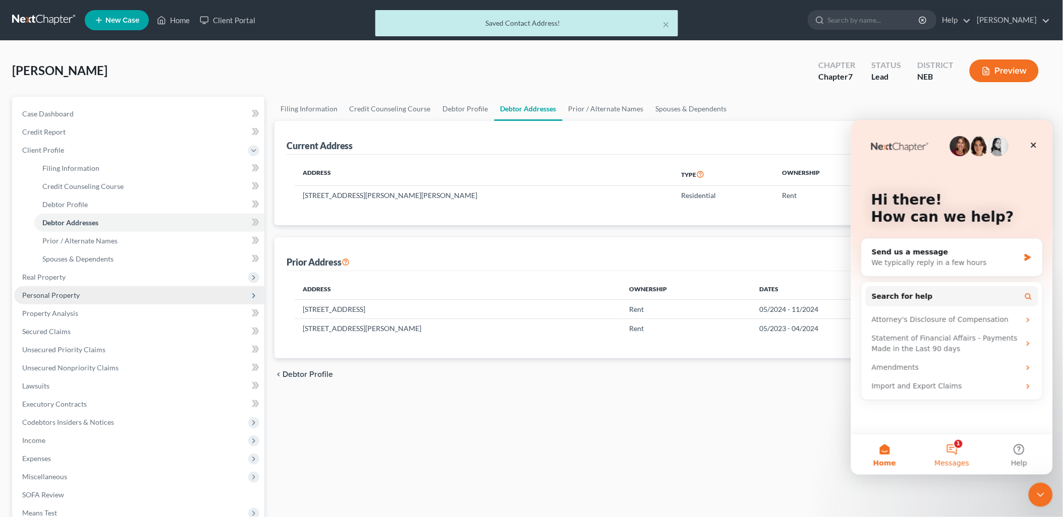
click at [947, 450] on button "1 Messages" at bounding box center [950, 454] width 67 height 40
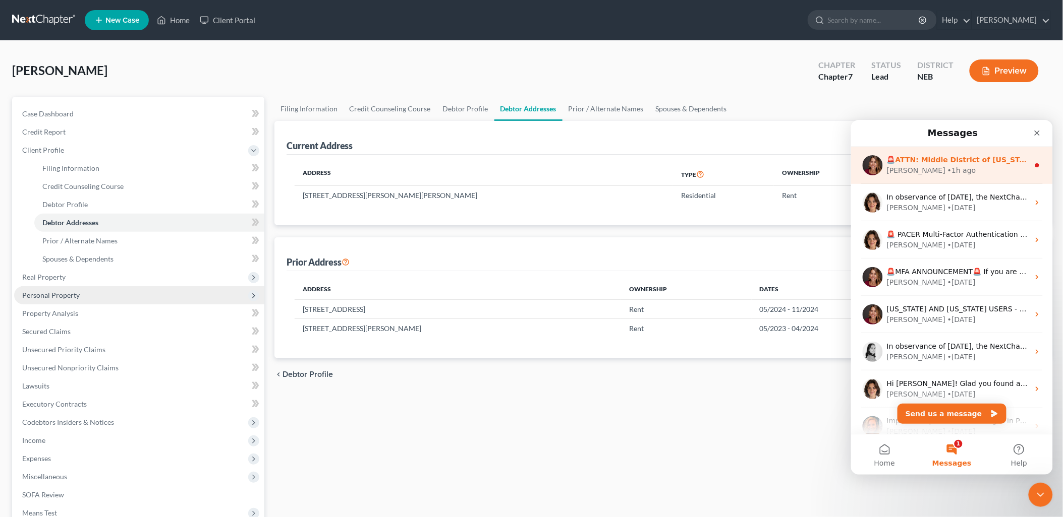
click at [947, 166] on div "• 1h ago" at bounding box center [961, 170] width 29 height 11
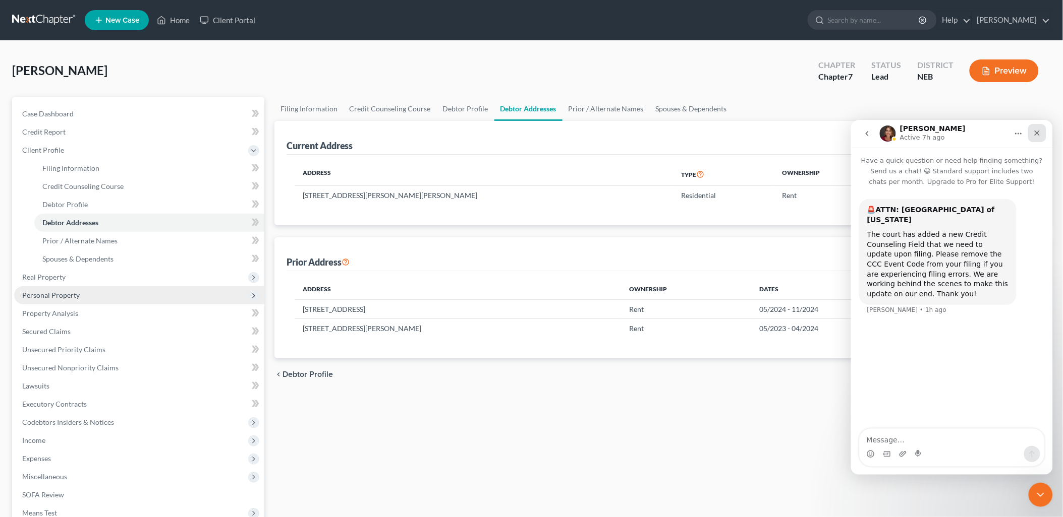
click at [1035, 132] on icon "Close" at bounding box center [1037, 133] width 6 height 6
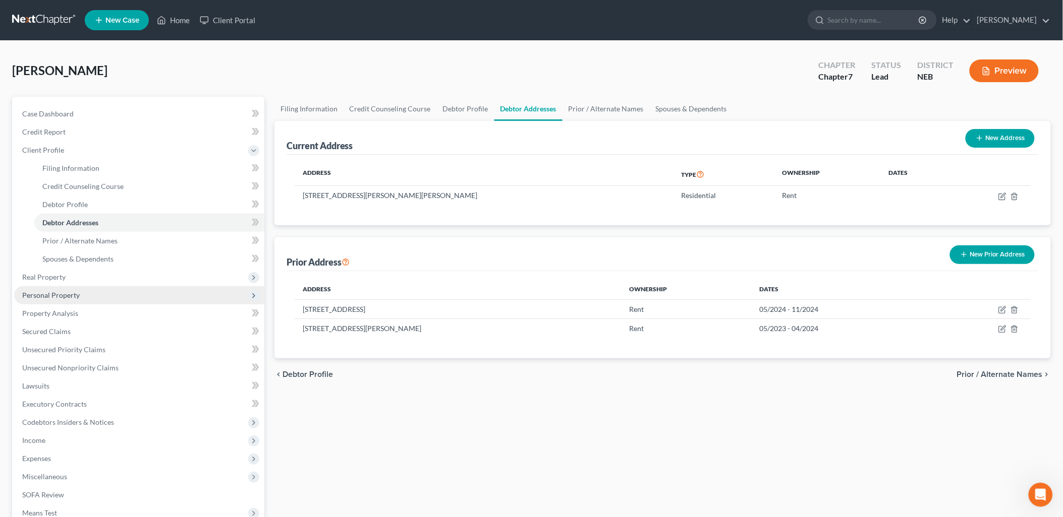
click at [684, 425] on div "Filing Information Credit Counseling Course Debtor Profile Debtor Addresses Pri…" at bounding box center [662, 352] width 786 height 510
click at [254, 149] on icon at bounding box center [254, 151] width 8 height 8
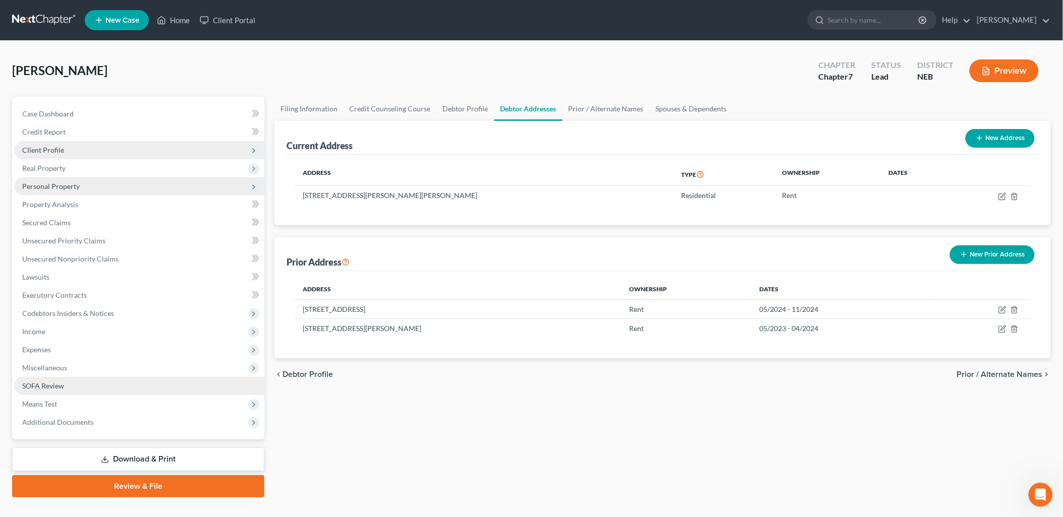
click at [91, 385] on link "SOFA Review" at bounding box center [139, 386] width 250 height 18
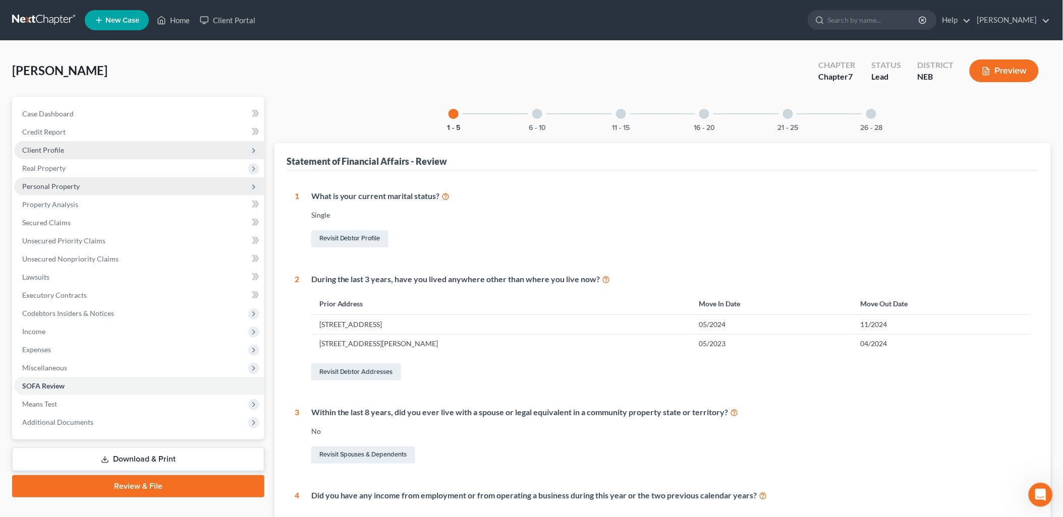
click at [700, 108] on div "16 - 20" at bounding box center [704, 114] width 34 height 34
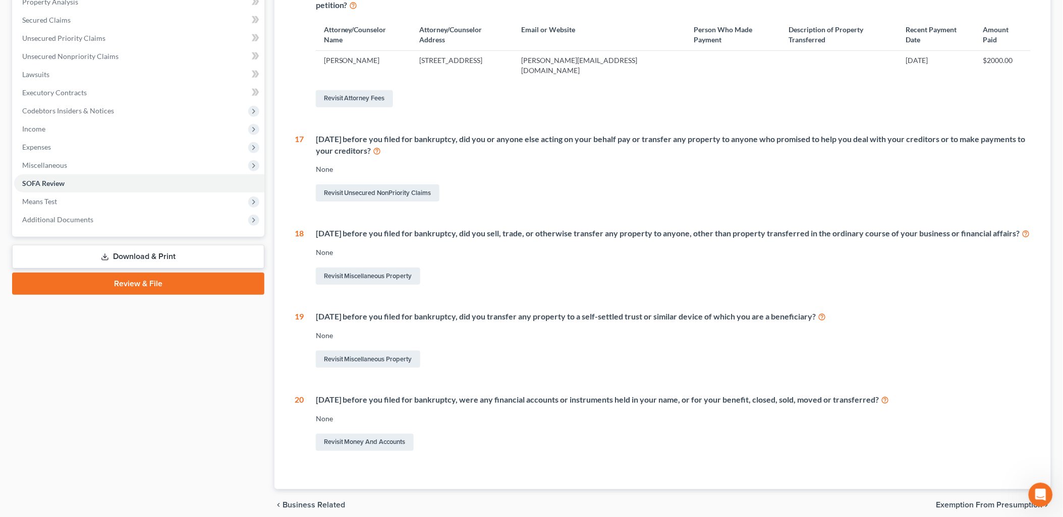
scroll to position [224, 0]
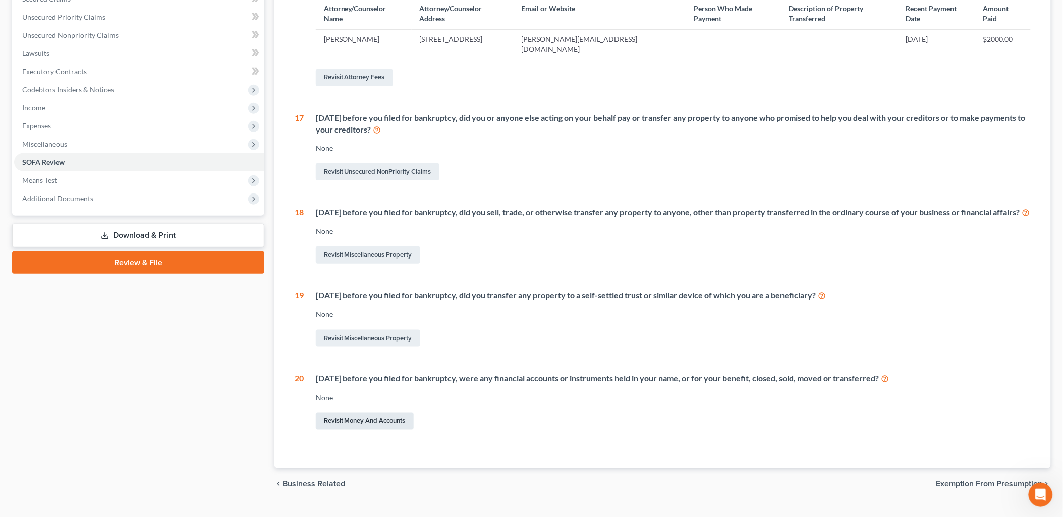
click at [395, 430] on link "Revisit Money and Accounts" at bounding box center [365, 421] width 98 height 17
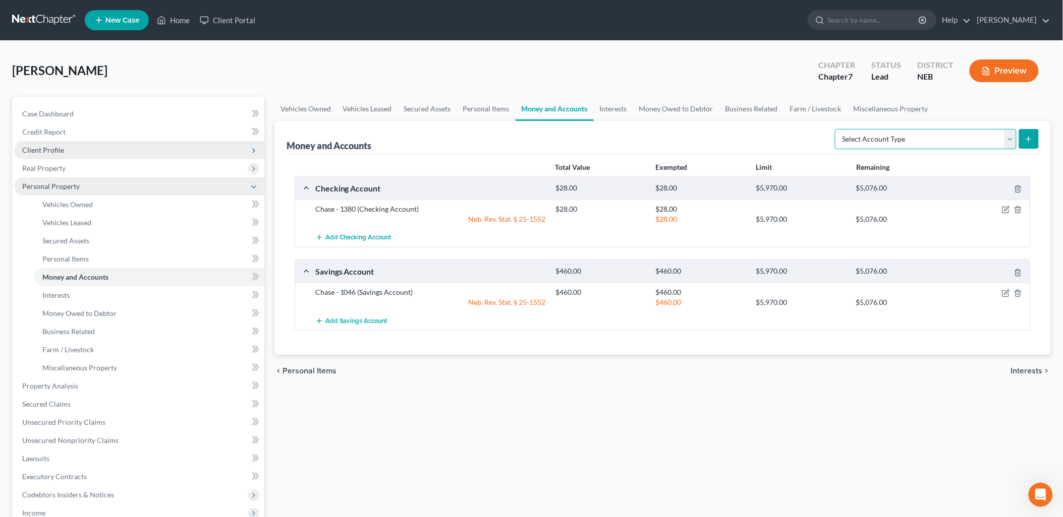
click at [1012, 141] on select "Select Account Type Brokerage Cash on Hand Certificates of Deposit Checking Acc…" at bounding box center [926, 139] width 182 height 20
click at [723, 72] on div "Kossick, Jaden Upgraded Chapter Chapter 7 Status Lead District NEB Preview" at bounding box center [531, 75] width 1039 height 44
click at [386, 242] on button "Add Checking Account" at bounding box center [353, 237] width 76 height 19
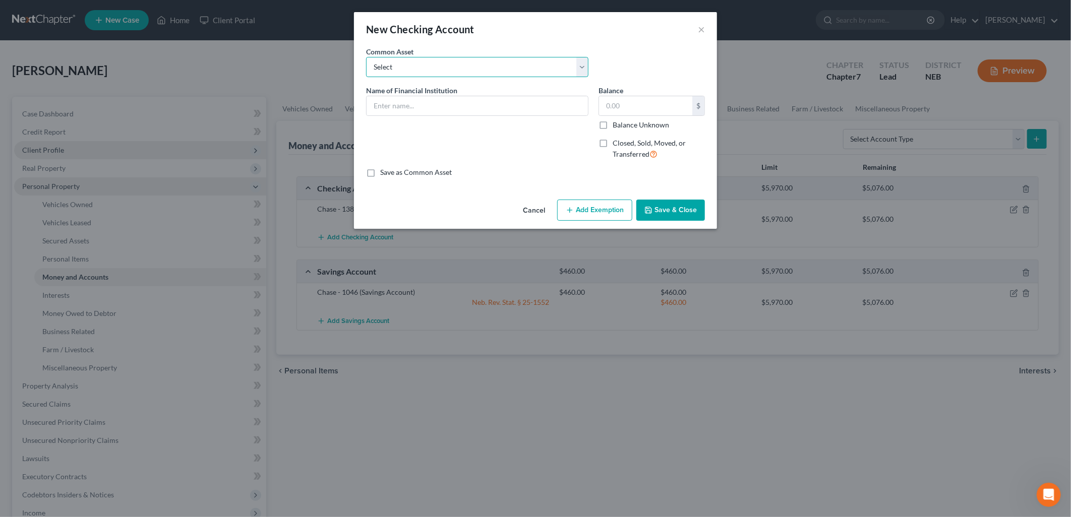
click at [451, 60] on select "Select First Central Bank Hershey State Bank Town and County Bank - 179 First I…" at bounding box center [477, 67] width 222 height 20
click at [631, 183] on div "An exemption set must first be selected from the Filing Information section. Co…" at bounding box center [535, 120] width 363 height 149
click at [459, 106] on input "text" at bounding box center [477, 105] width 221 height 19
type input "USAA - 0939"
click at [613, 111] on input "text" at bounding box center [645, 105] width 93 height 19
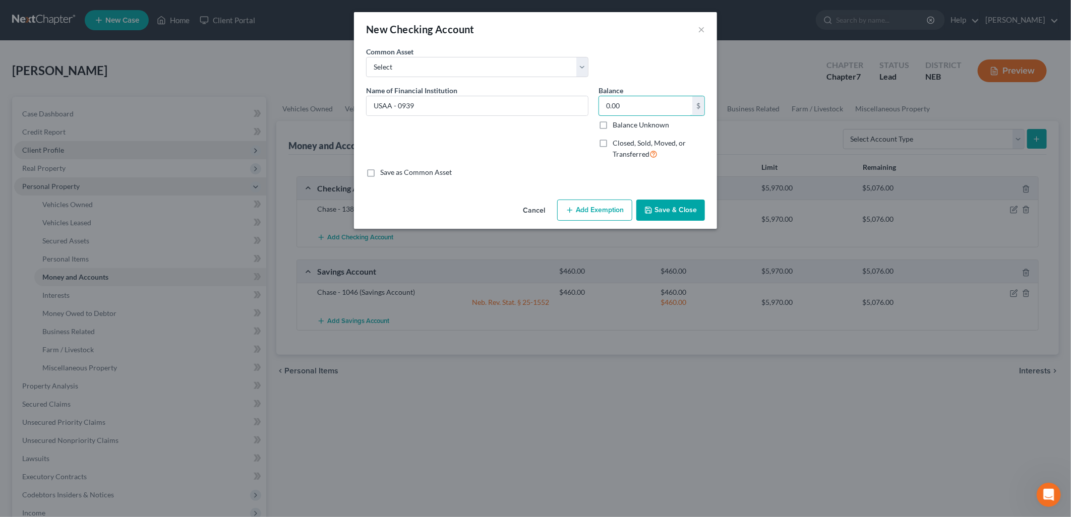
type input "0.00"
click at [613, 145] on label "Closed, Sold, Moved, or Transferred" at bounding box center [659, 149] width 92 height 22
click at [617, 145] on input "Closed, Sold, Moved, or Transferred" at bounding box center [620, 141] width 7 height 7
checkbox input "true"
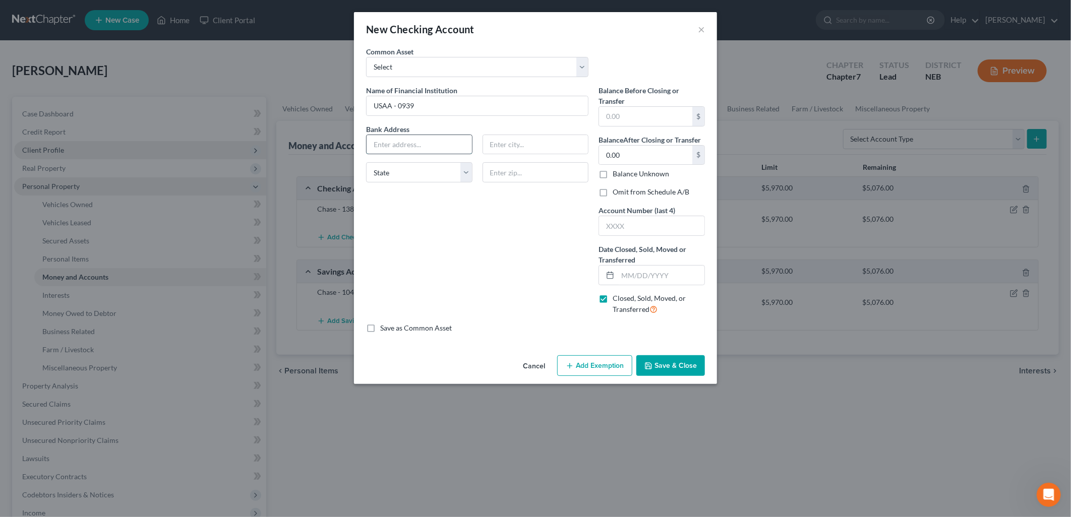
click at [416, 148] on input "text" at bounding box center [419, 144] width 105 height 19
type input "9800 Fredericksburg Road"
type input "San Antonio"
select select "45"
type input "78288-0342"
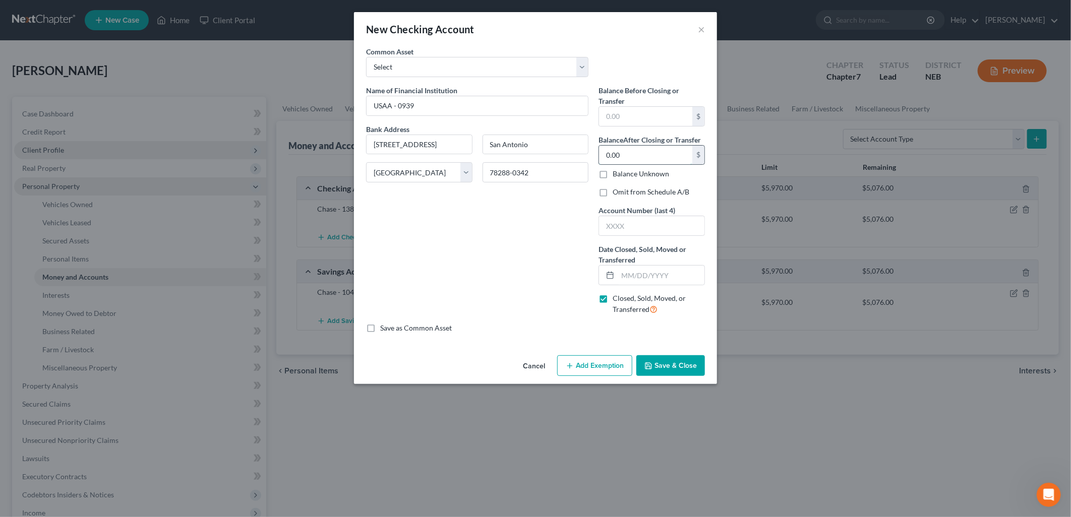
click at [629, 157] on input "0.00" at bounding box center [645, 155] width 93 height 19
type input "0.00"
click at [612, 229] on input "text" at bounding box center [651, 225] width 105 height 19
click at [426, 111] on input "USAA - 0939" at bounding box center [477, 105] width 221 height 19
drag, startPoint x: 425, startPoint y: 107, endPoint x: 390, endPoint y: 104, distance: 34.9
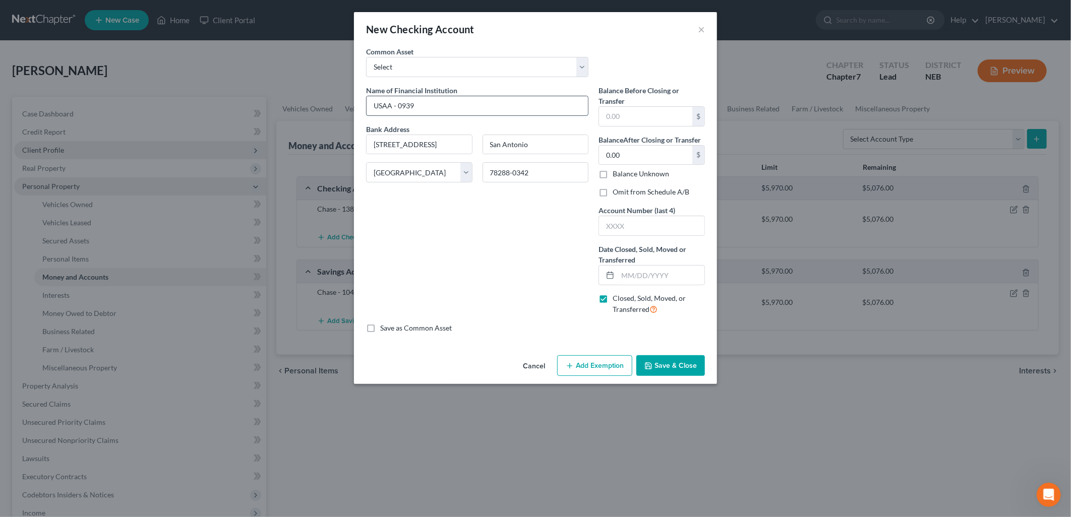
click at [390, 104] on input "USAA - 0939" at bounding box center [477, 105] width 221 height 19
type input "USAA"
click at [633, 222] on input "text" at bounding box center [651, 225] width 105 height 19
type input "0939"
click at [552, 274] on div "Name of Financial Institution * USAA Bank Address 9800 Fredericksburg Road San …" at bounding box center [477, 204] width 233 height 238
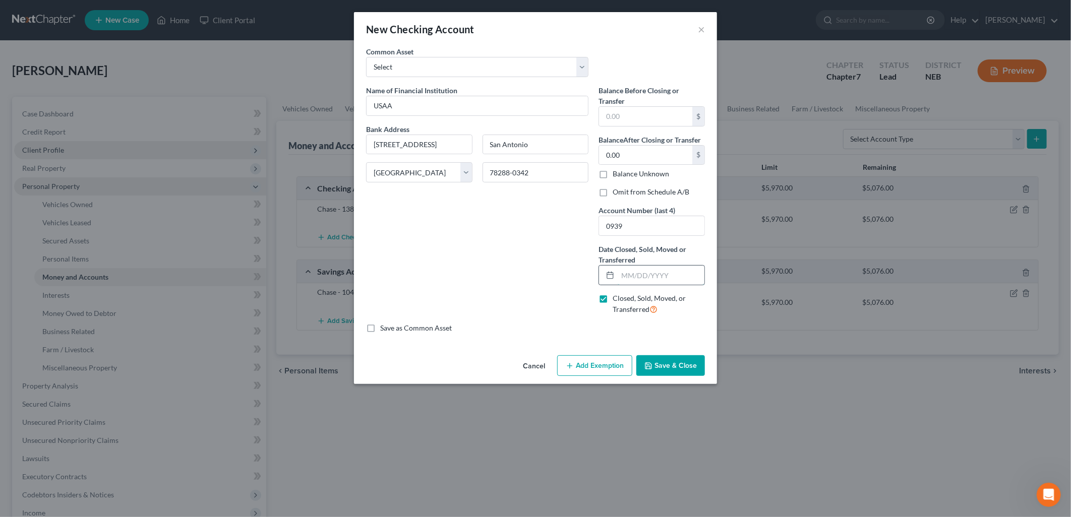
click at [637, 277] on input "text" at bounding box center [661, 275] width 87 height 19
type input "08/2025"
click at [512, 268] on div "Name of Financial Institution * USAA Bank Address 9800 Fredericksburg Road San …" at bounding box center [477, 204] width 233 height 238
click at [676, 371] on button "Save & Close" at bounding box center [671, 366] width 69 height 21
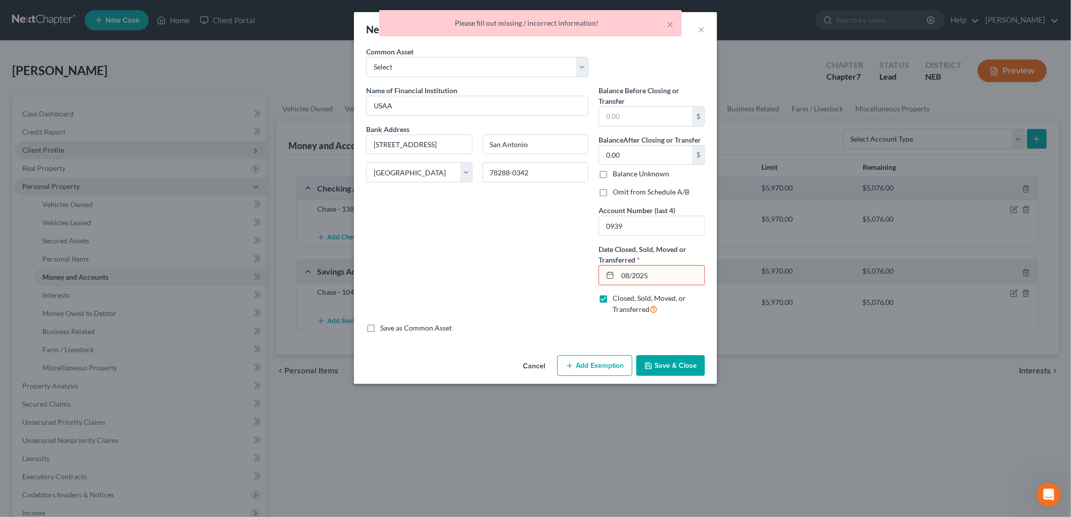
drag, startPoint x: 691, startPoint y: 280, endPoint x: 594, endPoint y: 279, distance: 96.8
click at [594, 279] on div "Balance Before Closing or Transfer $ Balance After Closing or Transfer 0.00 $ B…" at bounding box center [652, 204] width 117 height 238
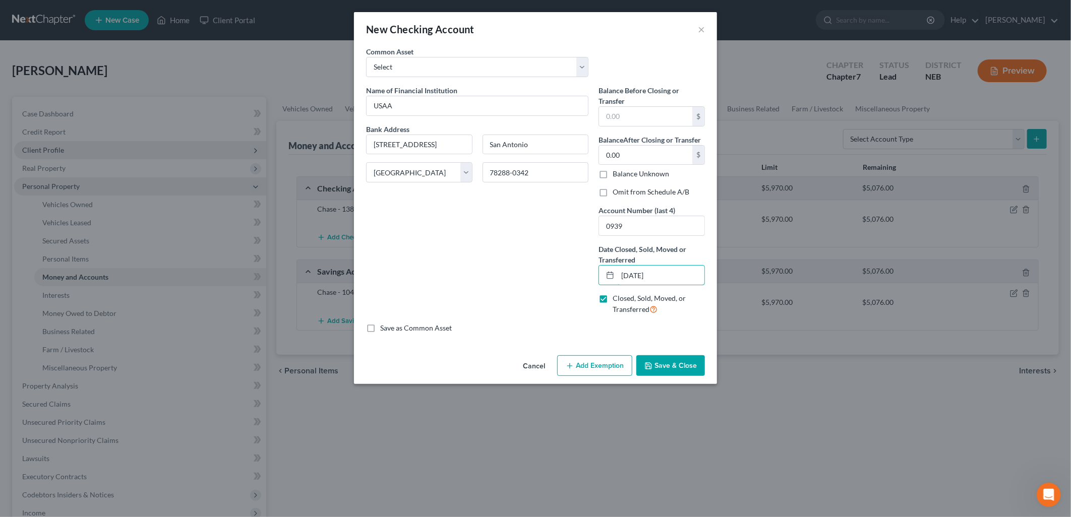
type input "08/01/2025"
drag, startPoint x: 522, startPoint y: 293, endPoint x: 589, endPoint y: 337, distance: 80.4
click at [525, 294] on div "Name of Financial Institution * USAA Bank Address 9800 Fredericksburg Road San …" at bounding box center [477, 204] width 233 height 238
click at [677, 371] on button "Save & Close" at bounding box center [671, 366] width 69 height 21
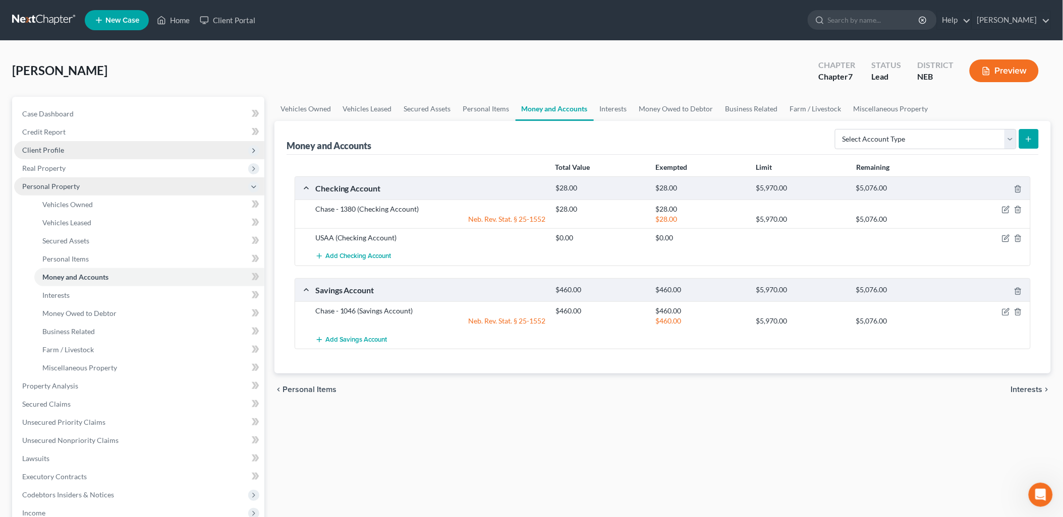
click at [56, 186] on span "Personal Property" at bounding box center [50, 186] width 57 height 9
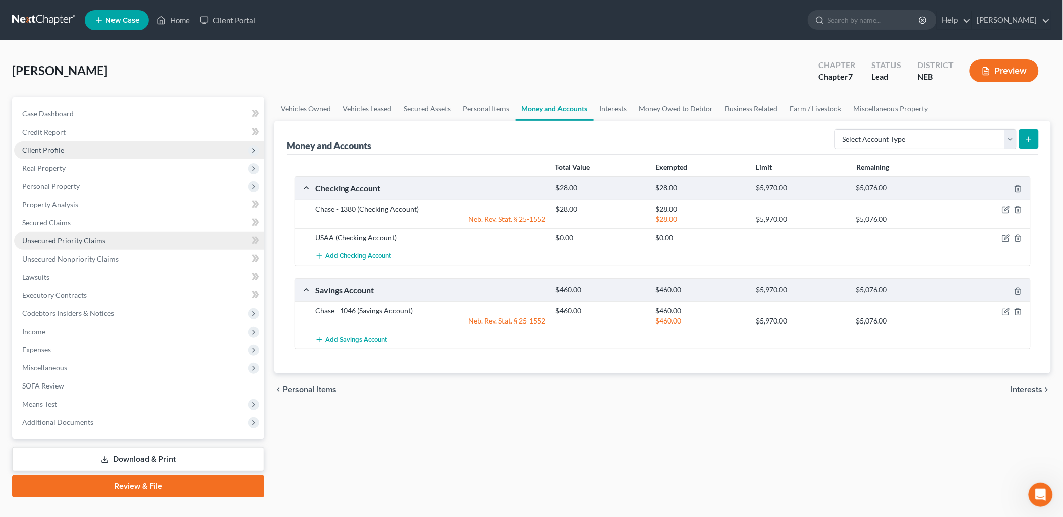
click at [81, 235] on link "Unsecured Priority Claims" at bounding box center [139, 241] width 250 height 18
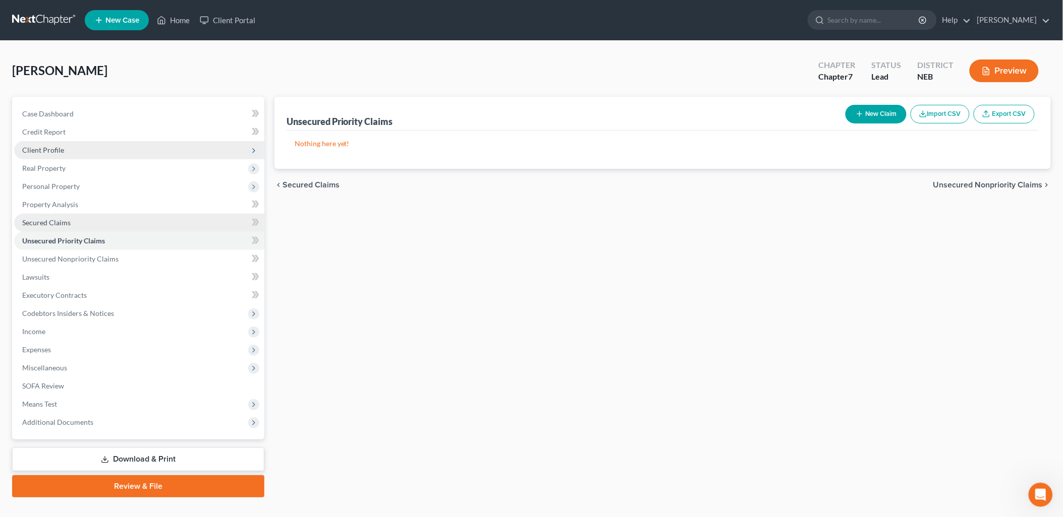
click at [59, 223] on span "Secured Claims" at bounding box center [46, 222] width 48 height 9
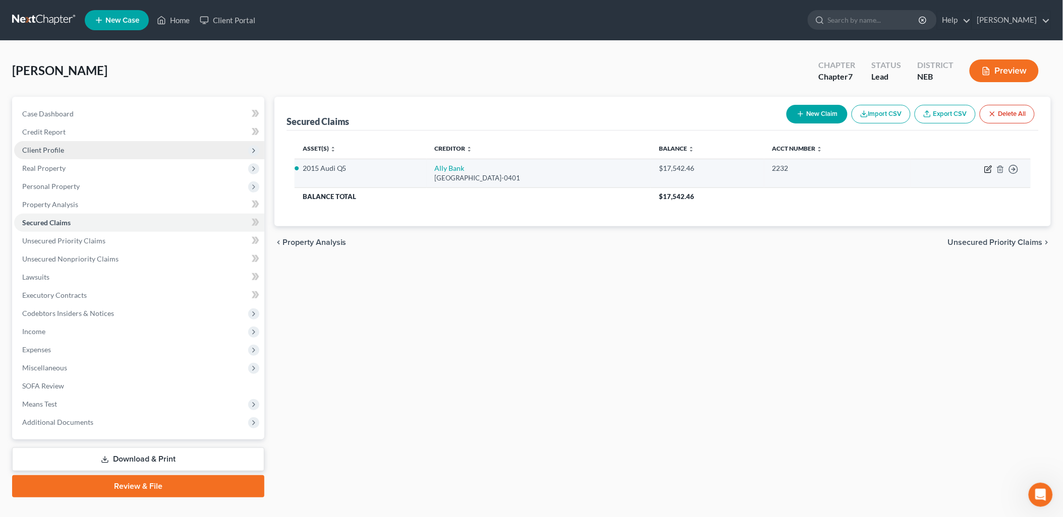
click at [987, 168] on icon "button" at bounding box center [988, 169] width 8 height 8
select select "45"
select select "0"
select select "2"
select select "0"
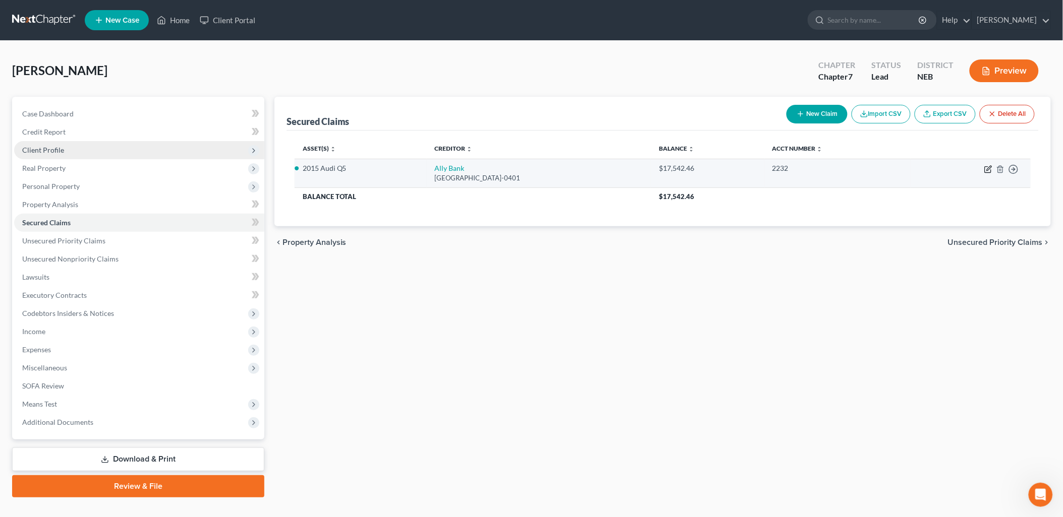
select select "0"
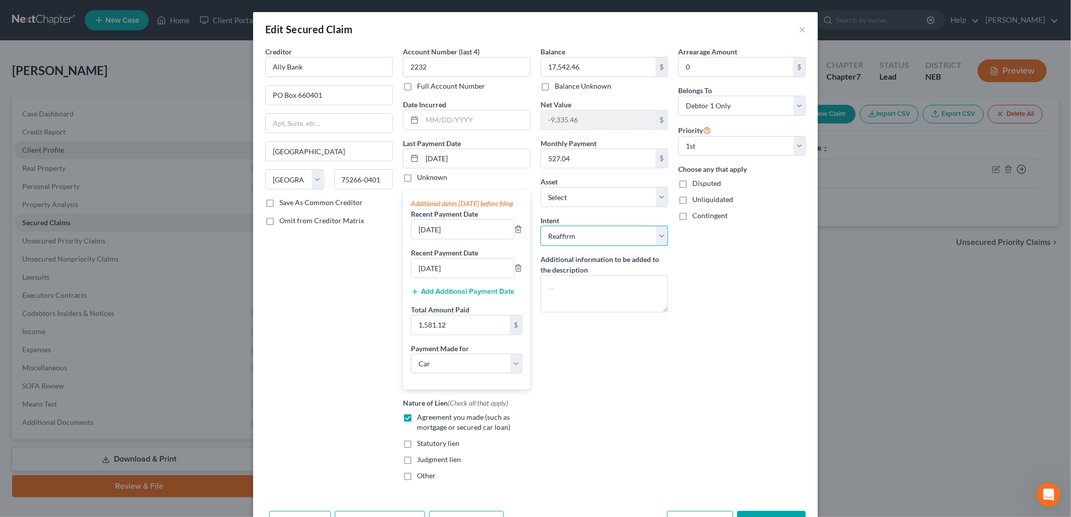
click at [659, 237] on select "Select Surrender Redeem Reaffirm Avoid Other" at bounding box center [605, 236] width 128 height 20
select select "0"
click at [541, 226] on select "Select Surrender Redeem Reaffirm Avoid Other" at bounding box center [605, 236] width 128 height 20
click at [760, 297] on div "Arrearage Amount 0 $ Belongs To * Select Debtor 1 Only Debtor 2 Only Debtor 1 A…" at bounding box center [742, 267] width 138 height 443
click at [427, 154] on input "06/22/2025" at bounding box center [476, 158] width 108 height 19
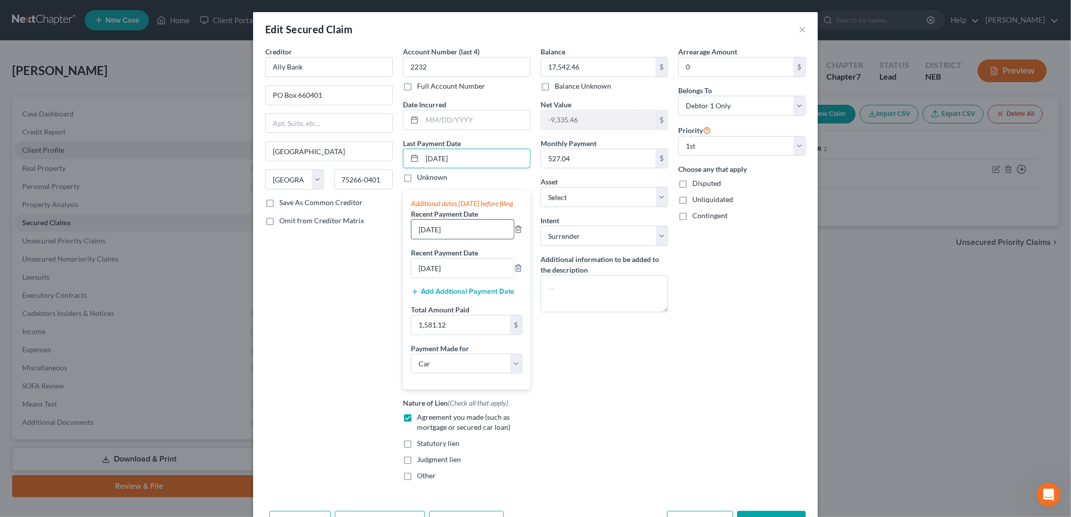
type input "08/22/2025"
click at [422, 239] on input "05/22/2025" at bounding box center [463, 229] width 102 height 19
type input "07/22/2025"
click at [421, 275] on input "04/22/2025" at bounding box center [463, 268] width 102 height 19
type input "06/22/2025"
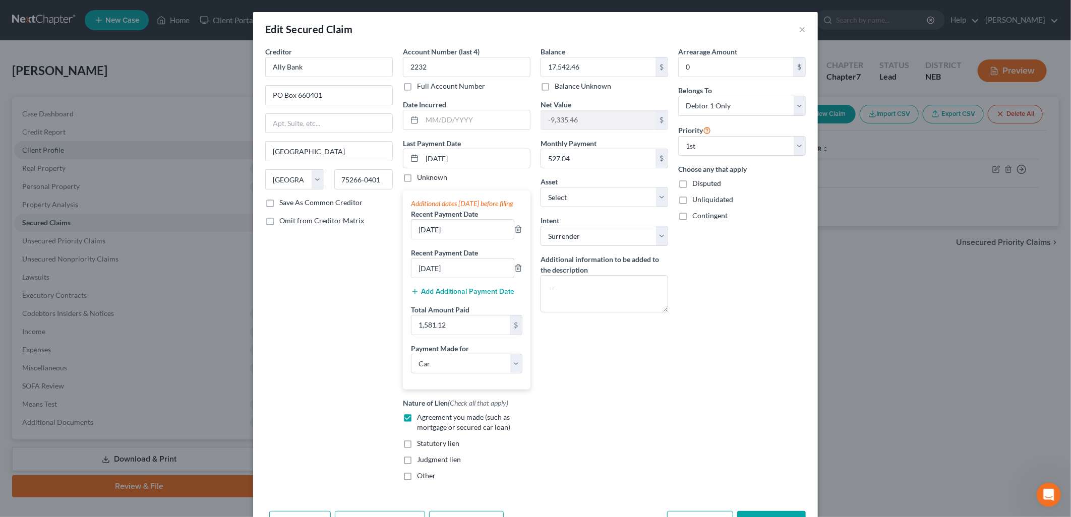
click at [634, 370] on div "Balance 17,542.46 $ Balance Unknown Balance Undetermined 17,542.46 $ Balance Un…" at bounding box center [605, 267] width 138 height 443
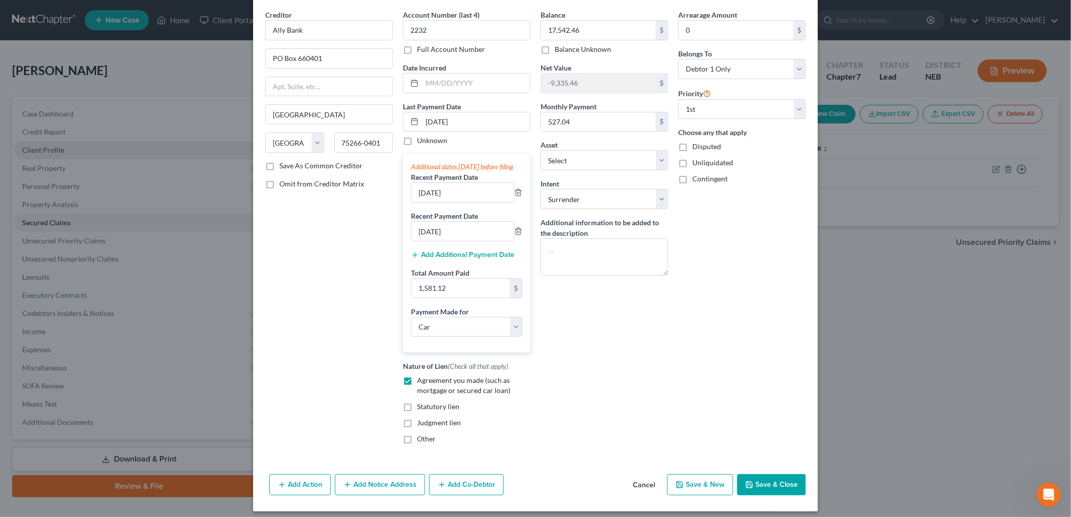
scroll to position [53, 0]
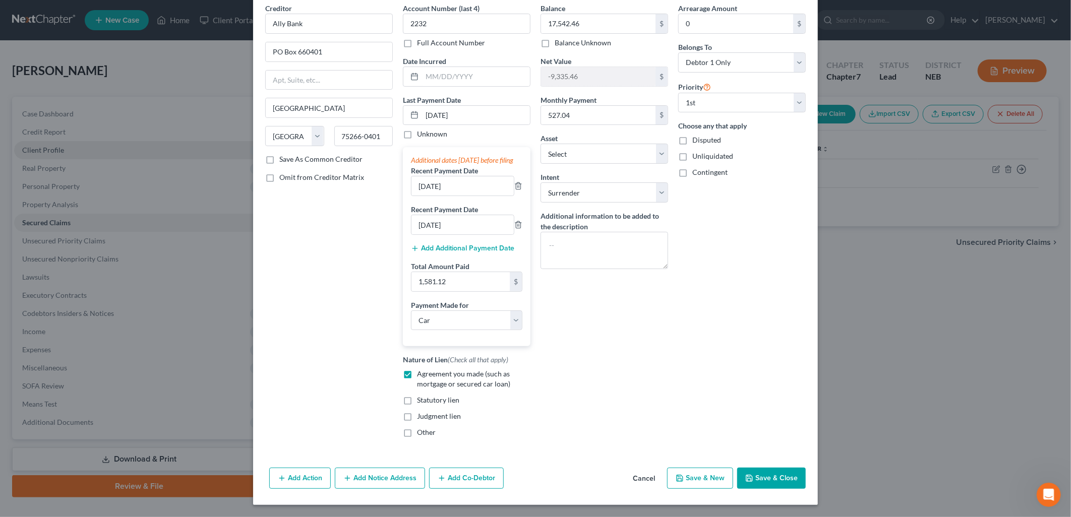
click at [778, 482] on button "Save & Close" at bounding box center [771, 478] width 69 height 21
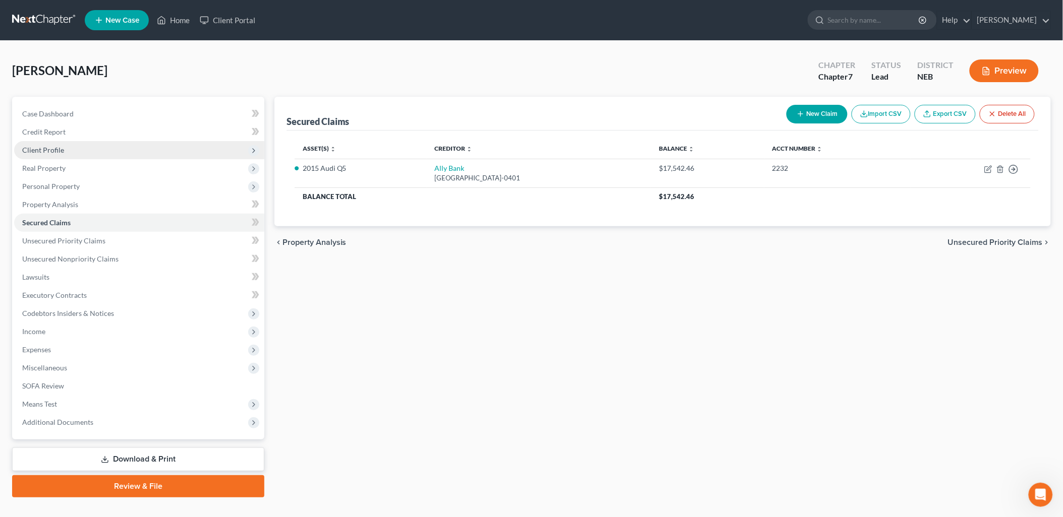
click at [125, 455] on link "Download & Print" at bounding box center [138, 460] width 252 height 24
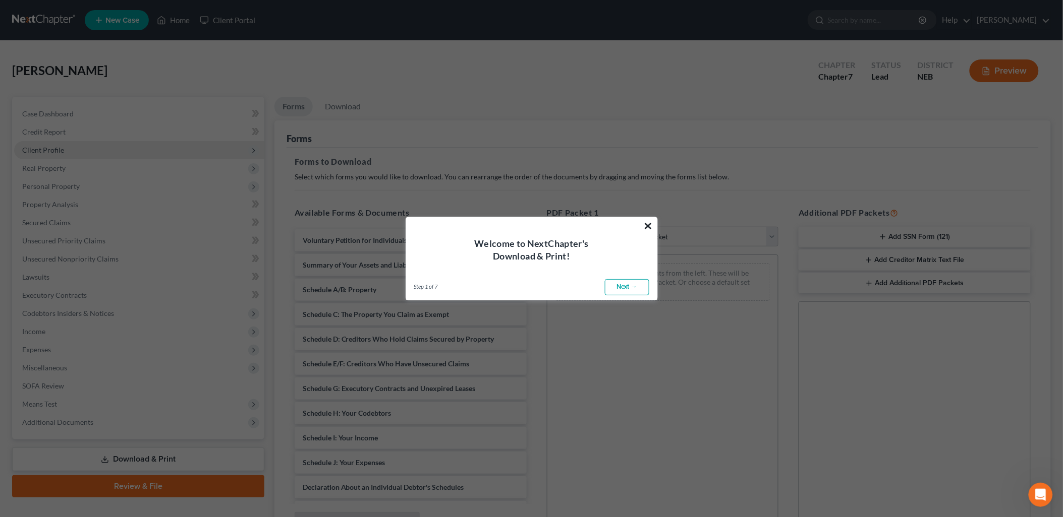
click at [649, 223] on button "×" at bounding box center [649, 226] width 10 height 16
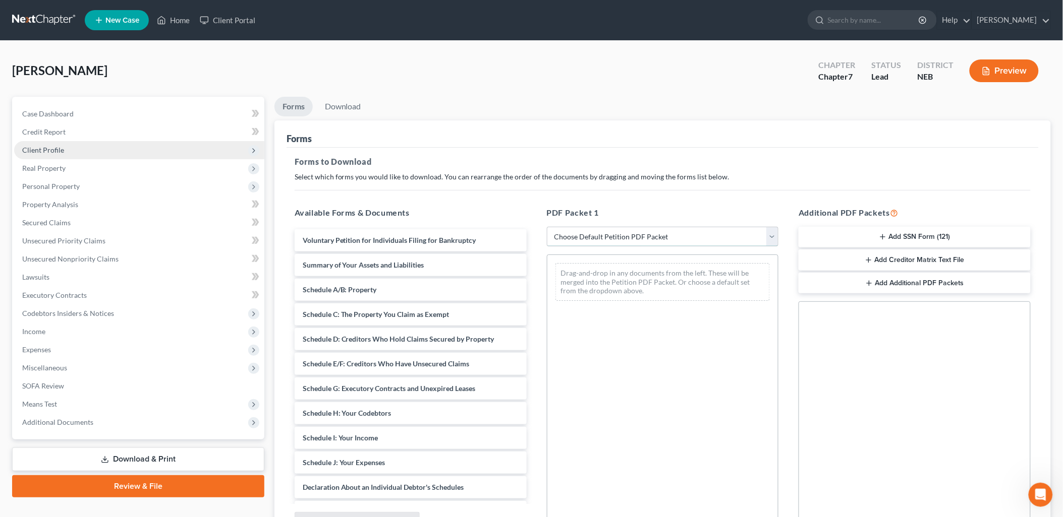
click at [625, 236] on select "Choose Default Petition PDF Packet Complete Bankruptcy Petition (all forms and …" at bounding box center [663, 237] width 232 height 20
select select "0"
click at [547, 227] on select "Choose Default Petition PDF Packet Complete Bankruptcy Petition (all forms and …" at bounding box center [663, 237] width 232 height 20
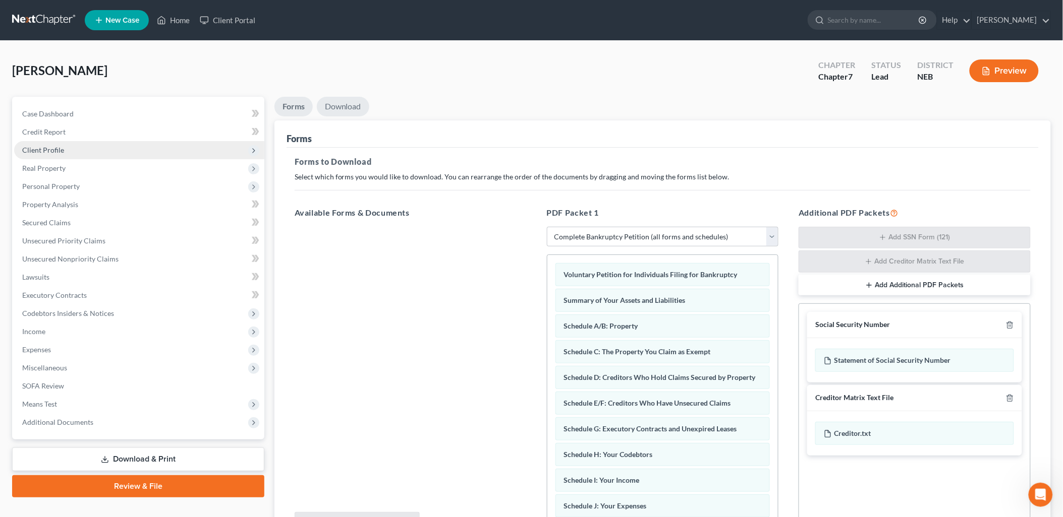
click at [322, 97] on link "Download" at bounding box center [343, 107] width 52 height 20
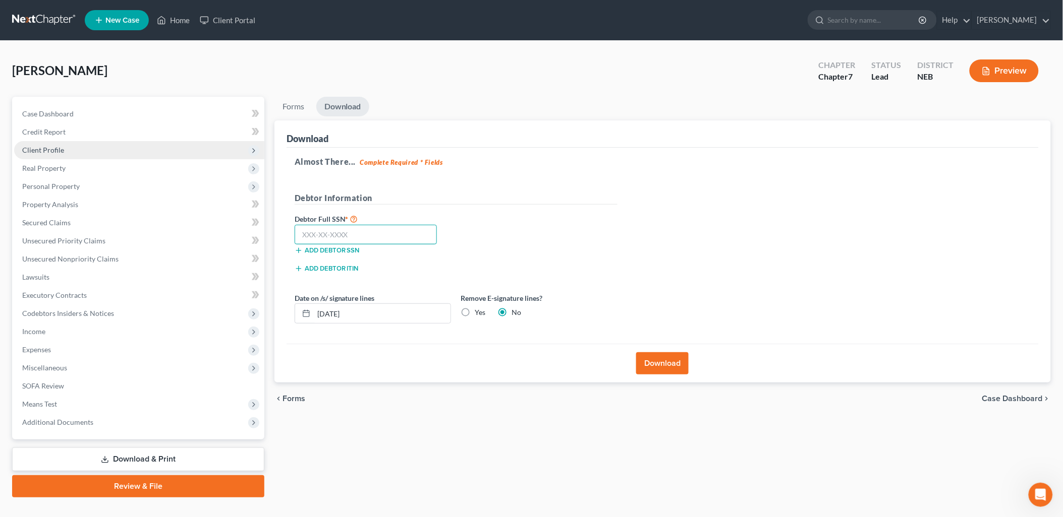
click at [385, 241] on input "text" at bounding box center [366, 235] width 143 height 20
type input "522-93-3495"
drag, startPoint x: 369, startPoint y: 316, endPoint x: 217, endPoint y: 319, distance: 151.9
click at [217, 319] on div "Petition Navigation Case Dashboard Payments Invoices Payments Payments Credit R…" at bounding box center [531, 297] width 1049 height 401
click at [475, 311] on label "Yes" at bounding box center [480, 313] width 11 height 10
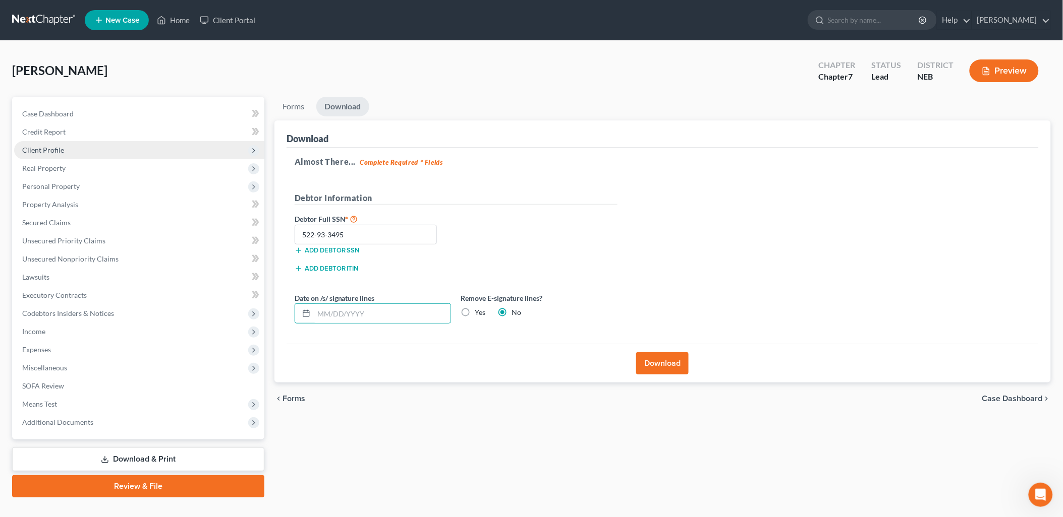
click at [479, 311] on input "Yes" at bounding box center [482, 311] width 7 height 7
radio input "true"
radio input "false"
click at [669, 364] on button "Download" at bounding box center [662, 364] width 52 height 22
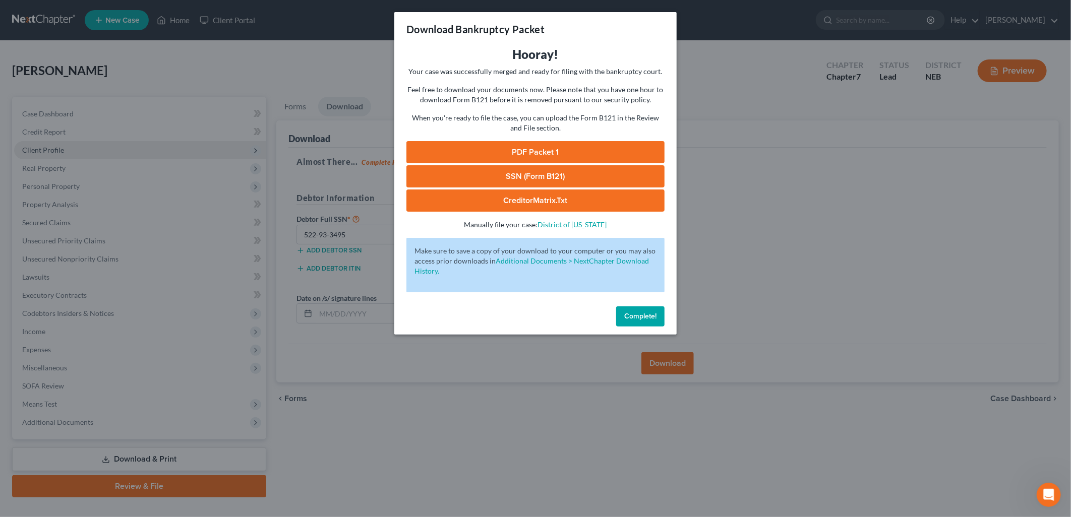
click at [563, 150] on link "PDF Packet 1" at bounding box center [536, 152] width 258 height 22
click at [604, 171] on link "SSN (Form B121)" at bounding box center [536, 176] width 258 height 22
click at [548, 193] on link "CreditorMatrix.txt" at bounding box center [536, 201] width 258 height 22
click at [631, 313] on span "Complete!" at bounding box center [640, 316] width 32 height 9
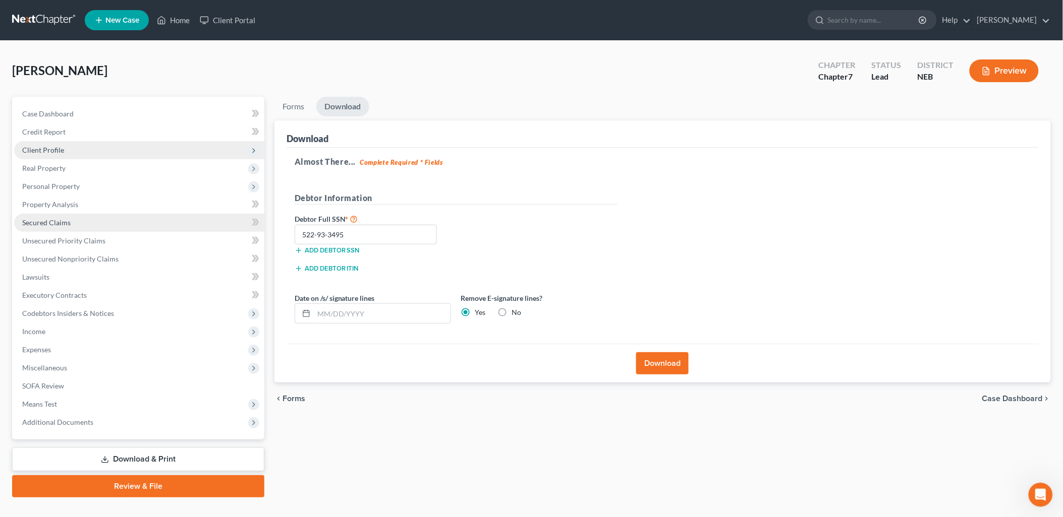
click at [64, 217] on link "Secured Claims" at bounding box center [139, 223] width 250 height 18
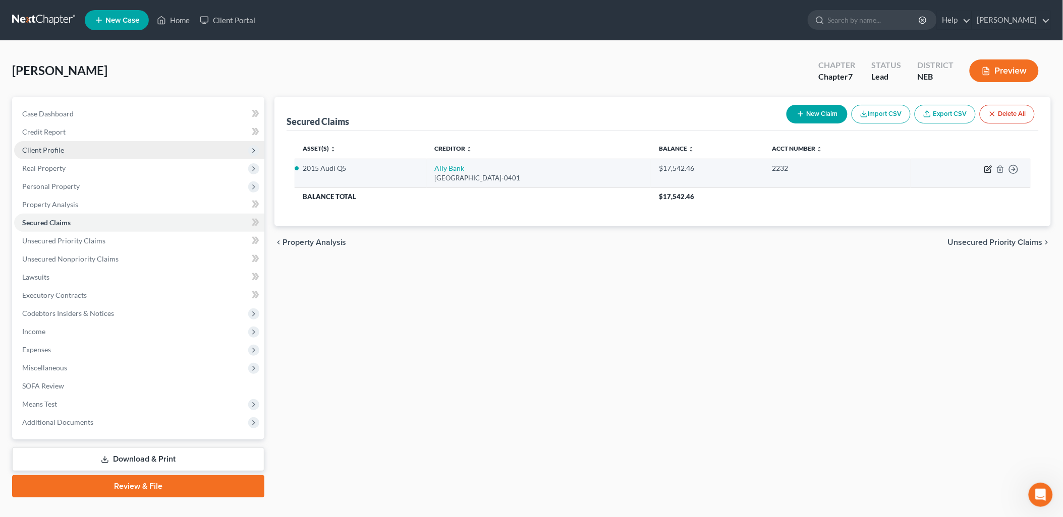
click at [987, 167] on icon "button" at bounding box center [988, 169] width 8 height 8
select select "45"
select select "0"
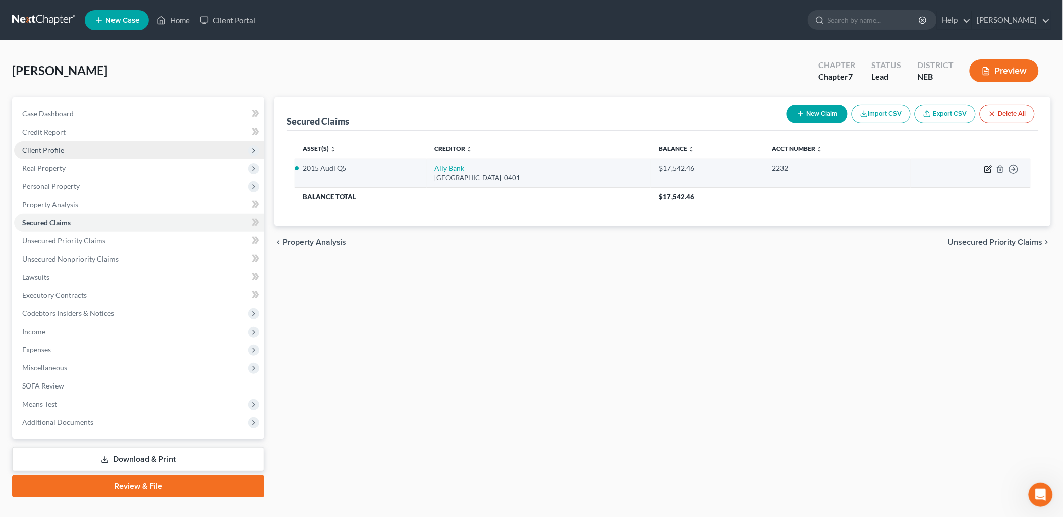
select select "0"
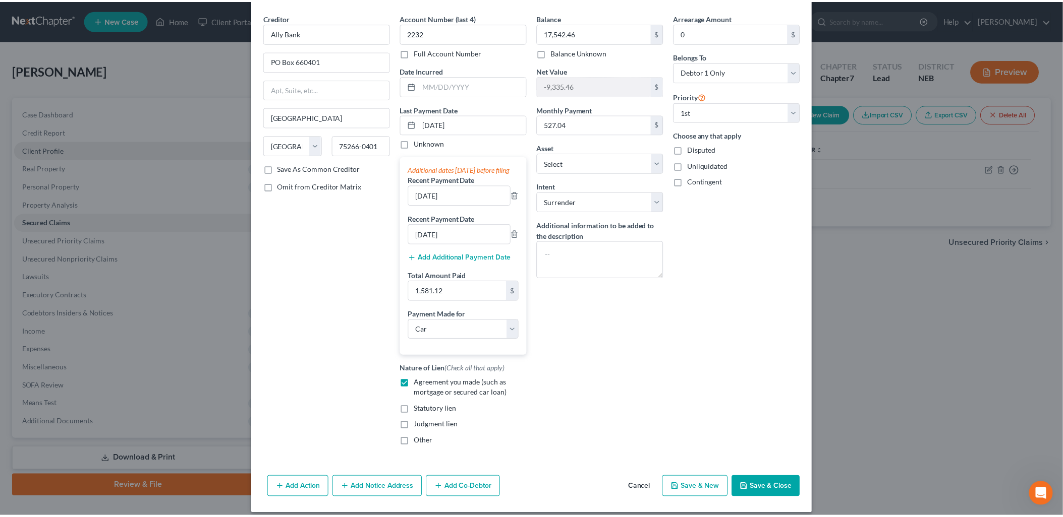
scroll to position [53, 0]
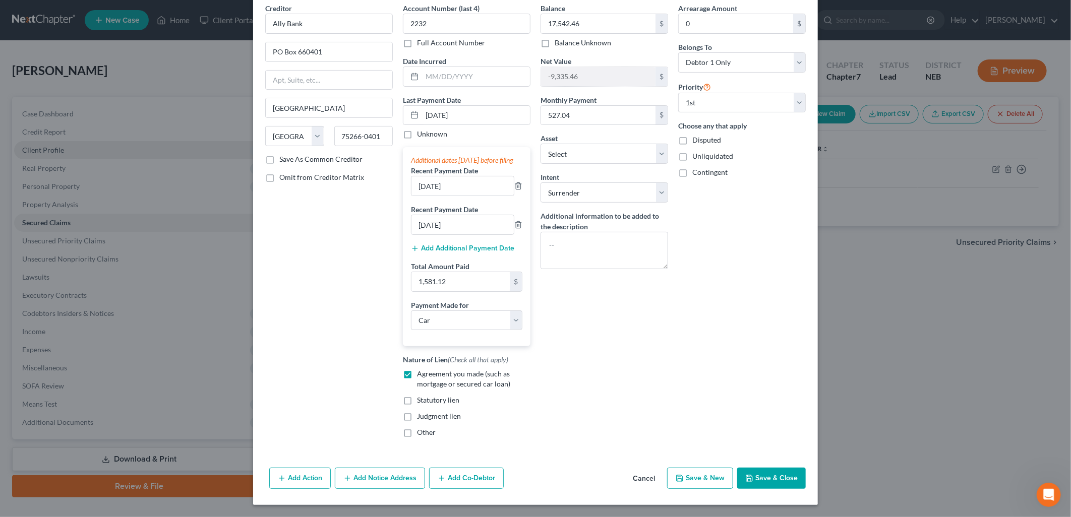
click at [784, 482] on button "Save & Close" at bounding box center [771, 478] width 69 height 21
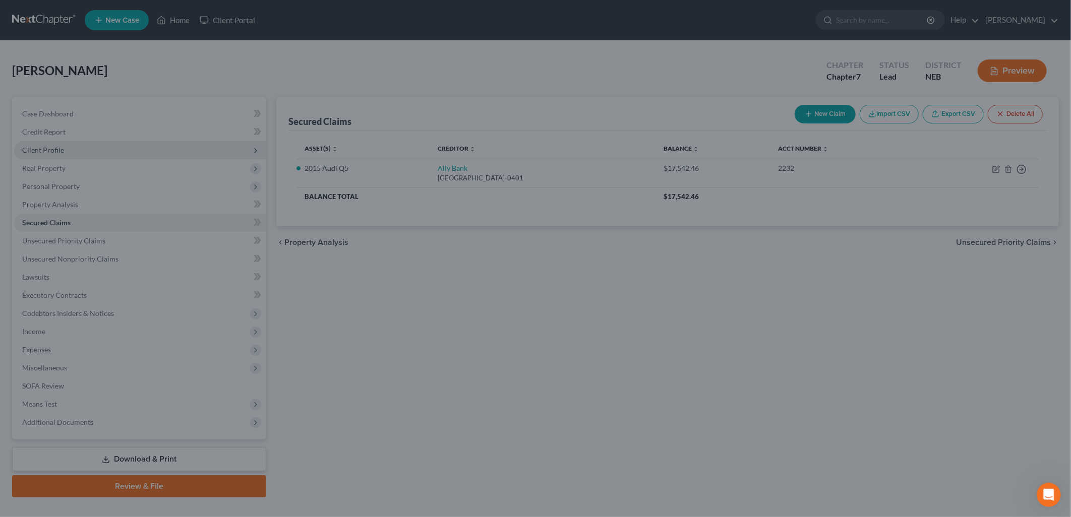
select select "8"
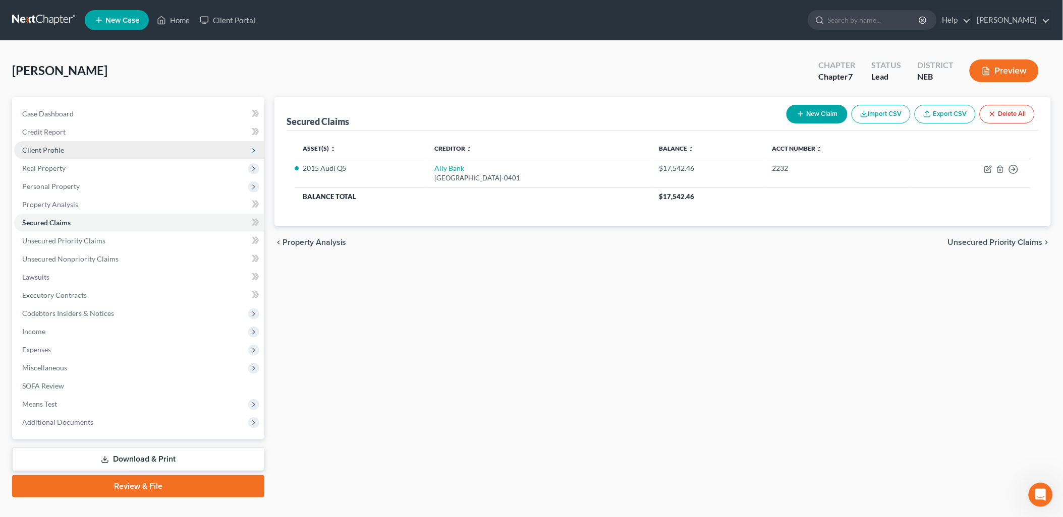
drag, startPoint x: 182, startPoint y: 490, endPoint x: 188, endPoint y: 489, distance: 5.6
click at [182, 490] on link "Review & File" at bounding box center [138, 487] width 252 height 22
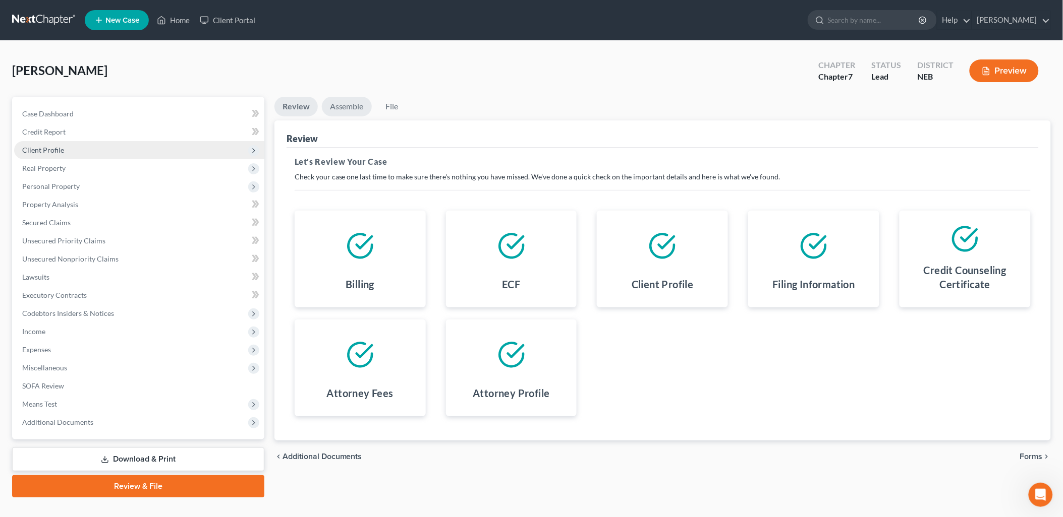
click at [334, 104] on link "Assemble" at bounding box center [347, 107] width 50 height 20
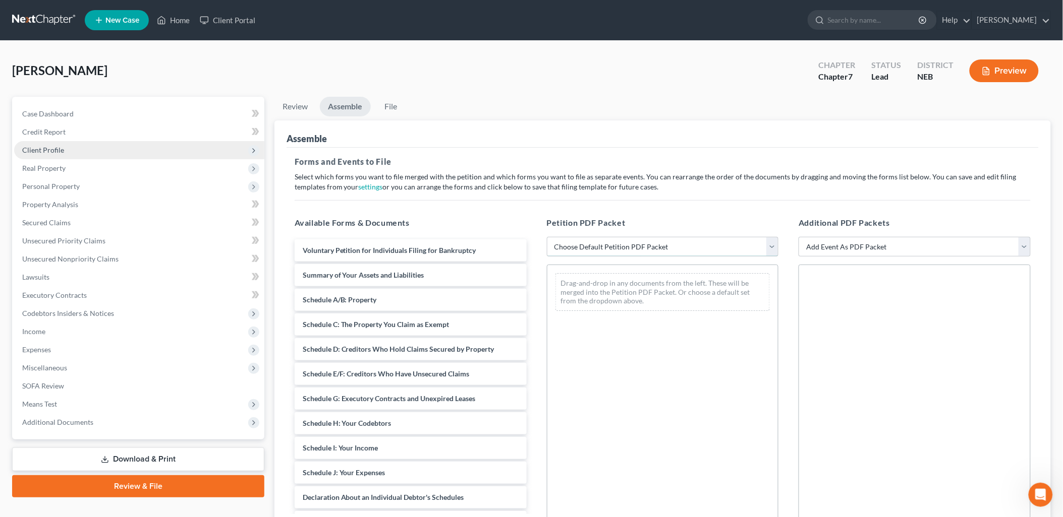
click at [619, 246] on select "Choose Default Petition PDF Packet Complete Bankruptcy Petition (all forms and …" at bounding box center [663, 247] width 232 height 20
select select "0"
click at [547, 237] on select "Choose Default Petition PDF Packet Complete Bankruptcy Petition (all forms and …" at bounding box center [663, 247] width 232 height 20
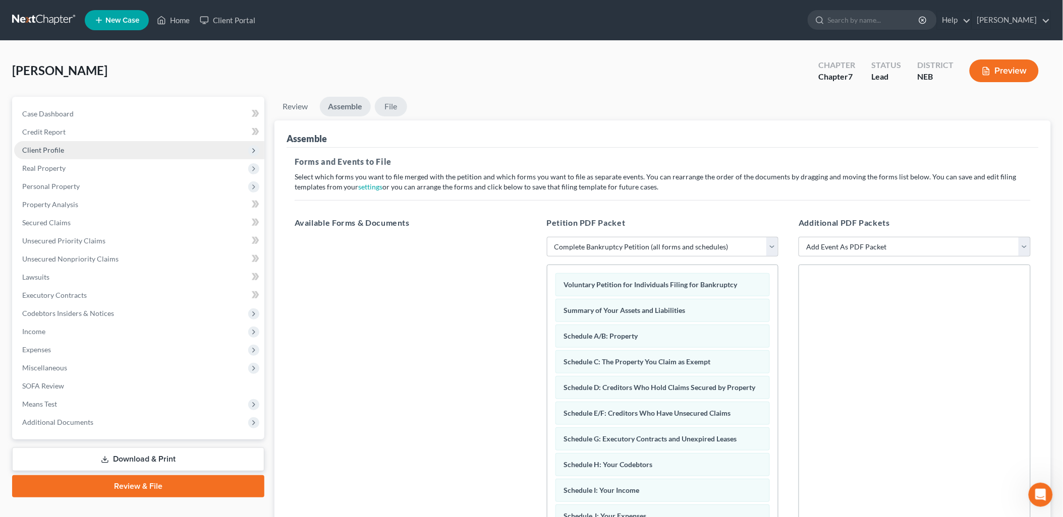
click at [389, 104] on link "File" at bounding box center [391, 107] width 32 height 20
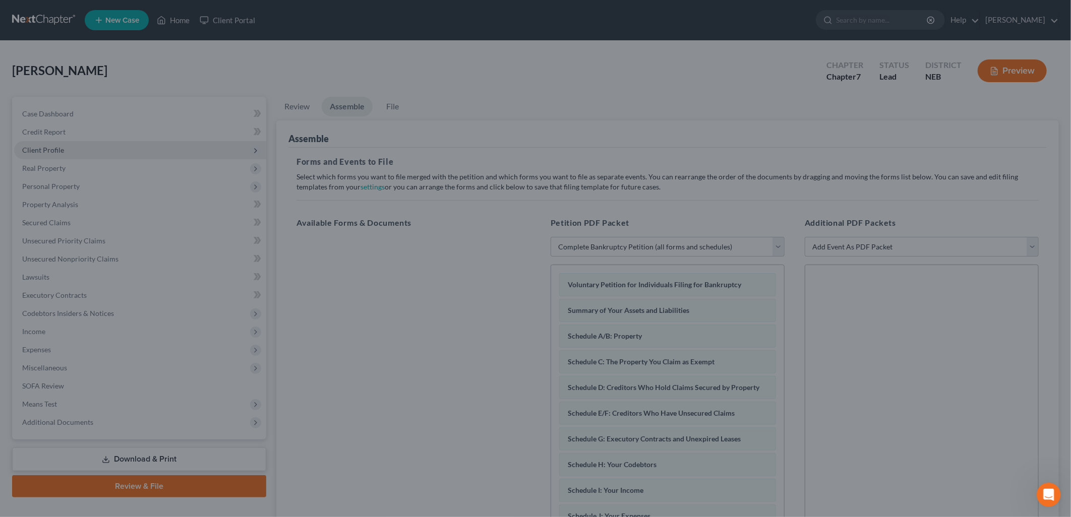
click at [349, 318] on div "Ready to File Your Case? Please make sure your packet is properly assembled bef…" at bounding box center [535, 258] width 1071 height 517
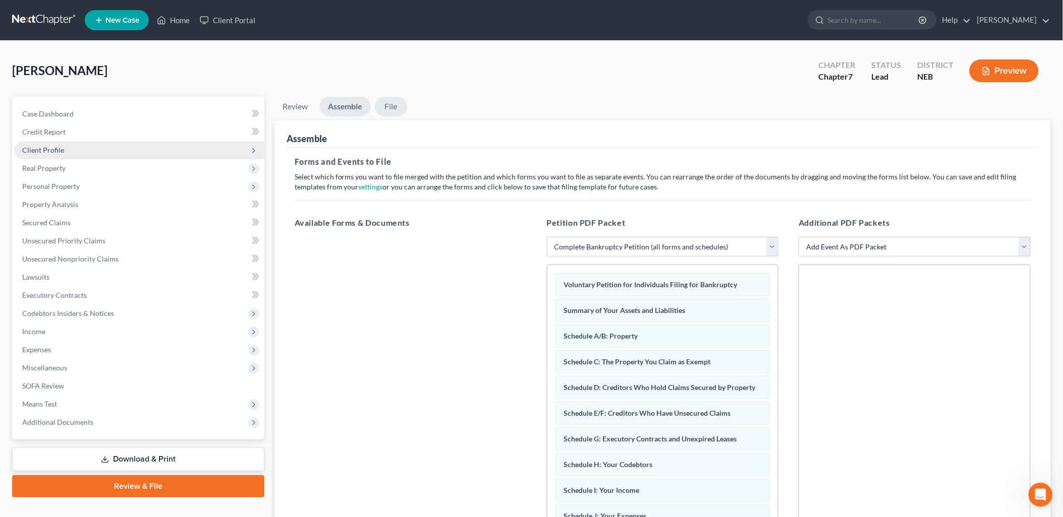
click at [386, 104] on link "File" at bounding box center [391, 107] width 32 height 20
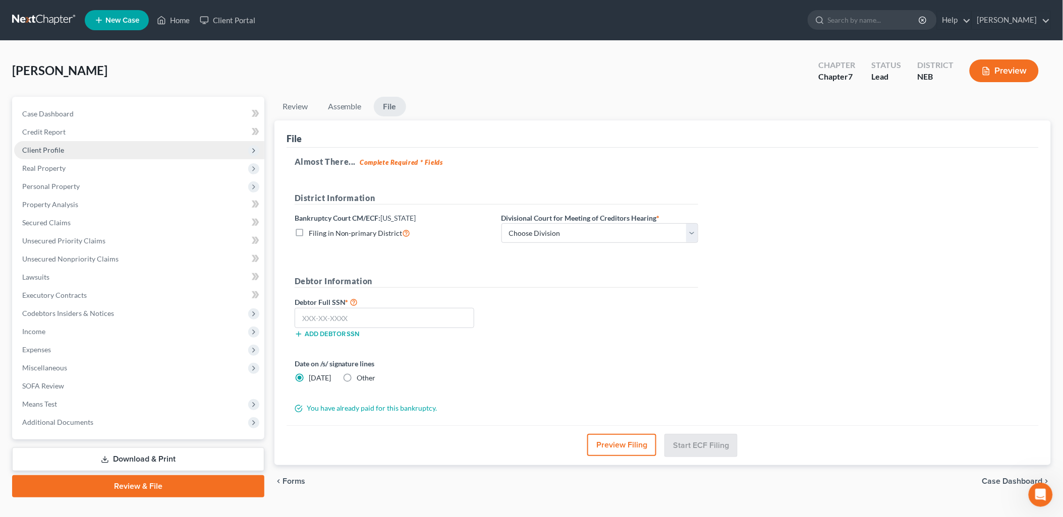
click at [553, 209] on div "District Information" at bounding box center [497, 202] width 414 height 21
click at [558, 232] on select "Choose Division Lincoln Omaha" at bounding box center [599, 233] width 197 height 20
select select "0"
click at [501, 223] on select "Choose Division Lincoln Omaha" at bounding box center [599, 233] width 197 height 20
click at [389, 320] on input "text" at bounding box center [385, 318] width 180 height 20
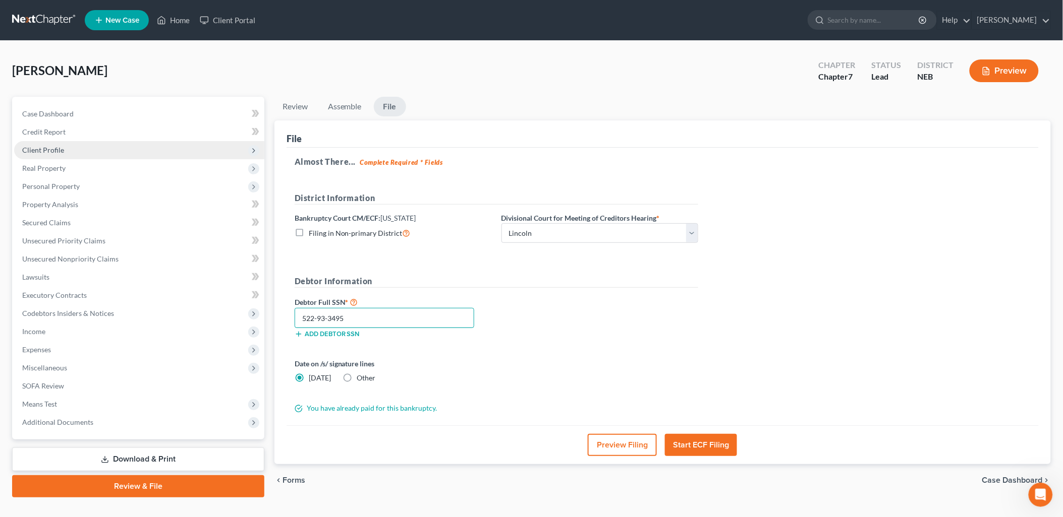
type input "522-93-3495"
click at [702, 449] on button "Start ECF Filing" at bounding box center [701, 445] width 72 height 22
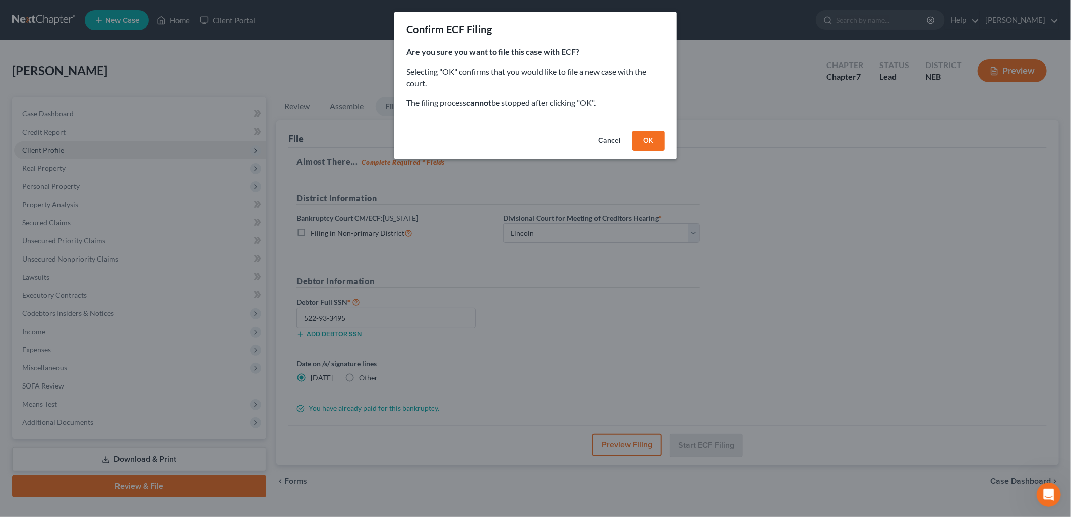
click at [643, 133] on button "OK" at bounding box center [648, 141] width 32 height 20
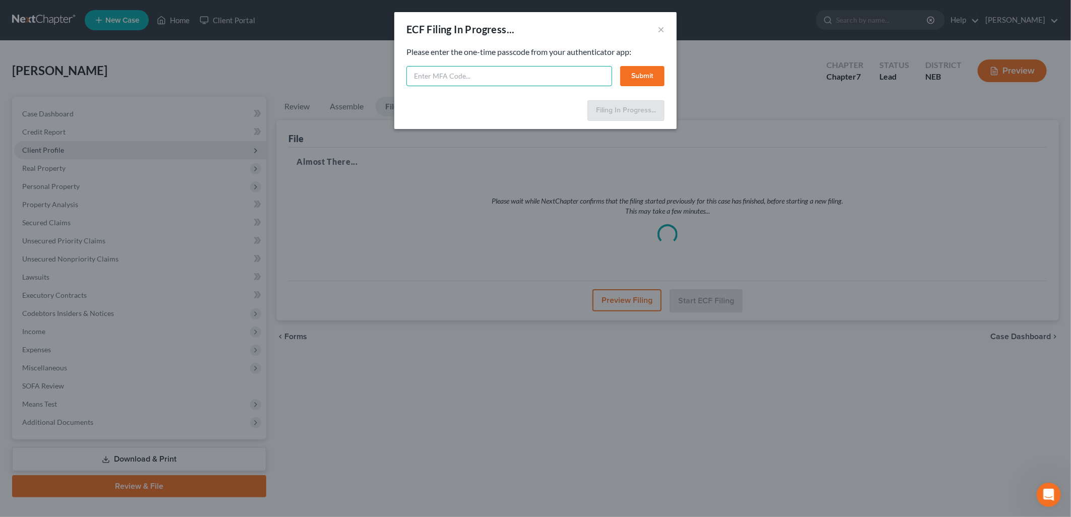
click at [525, 77] on input "text" at bounding box center [510, 76] width 206 height 20
type input "3"
type input "545770"
click at [657, 68] on button "Submit" at bounding box center [642, 76] width 44 height 20
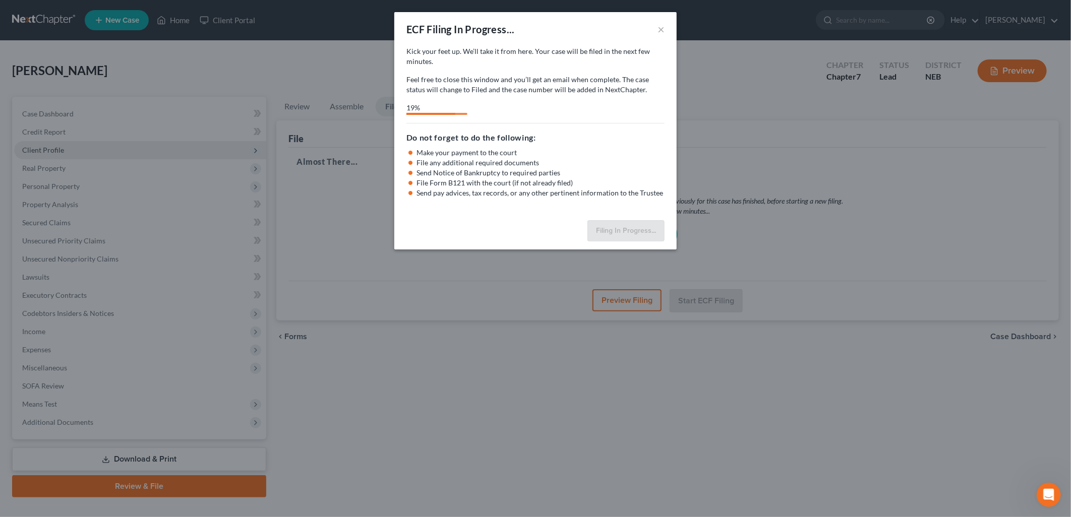
select select "0"
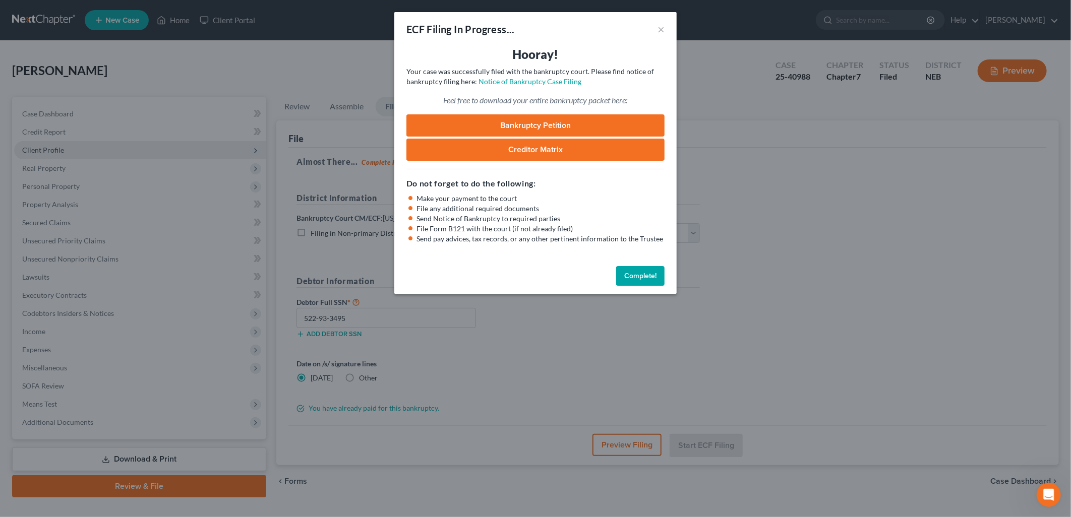
click at [560, 127] on link "Bankruptcy Petition" at bounding box center [536, 125] width 258 height 22
drag, startPoint x: 637, startPoint y: 272, endPoint x: 682, endPoint y: 275, distance: 45.5
click at [637, 271] on button "Complete!" at bounding box center [640, 276] width 48 height 20
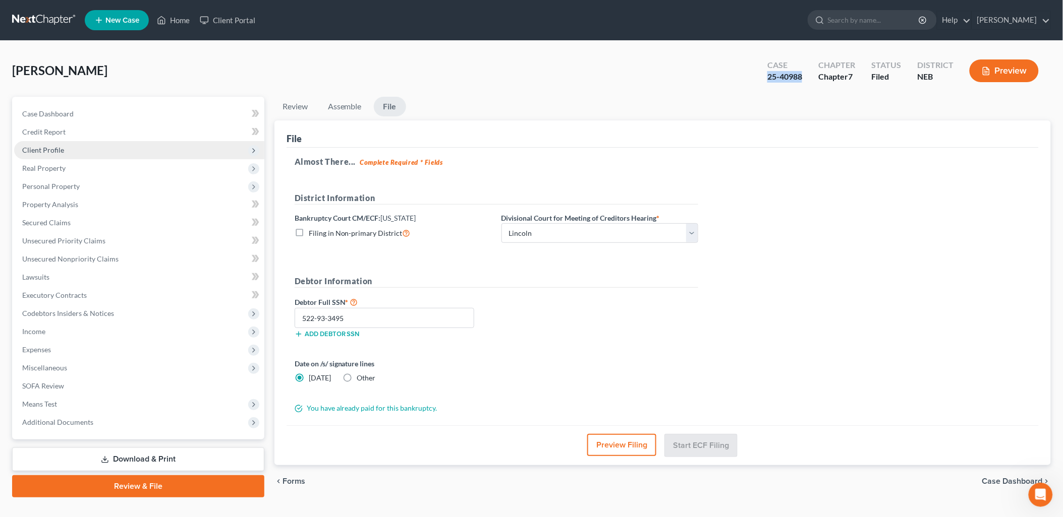
drag, startPoint x: 769, startPoint y: 78, endPoint x: 804, endPoint y: 76, distance: 35.4
click at [804, 76] on div "Case 25-40988" at bounding box center [784, 72] width 51 height 30
copy div "25-40988"
click at [61, 108] on link "Case Dashboard" at bounding box center [139, 114] width 250 height 18
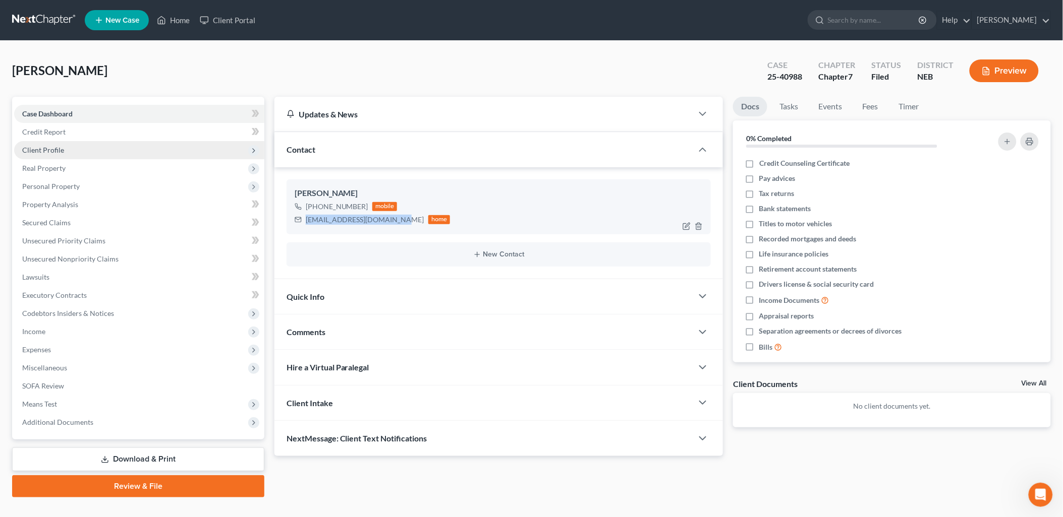
drag, startPoint x: 305, startPoint y: 218, endPoint x: 389, endPoint y: 222, distance: 84.3
click at [389, 222] on div "jaden_kossick@hotmail.com" at bounding box center [365, 220] width 119 height 10
copy div "jaden_kossick@hotmail.com"
drag, startPoint x: 768, startPoint y: 76, endPoint x: 806, endPoint y: 77, distance: 37.3
click at [806, 77] on div "Case 25-40988" at bounding box center [784, 72] width 51 height 30
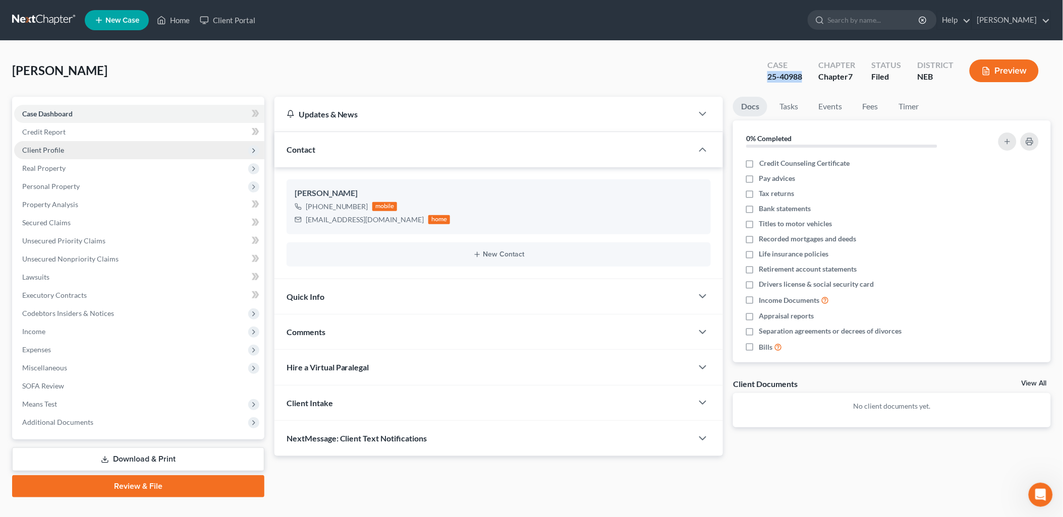
copy div "25-40988"
